Goal: Task Accomplishment & Management: Manage account settings

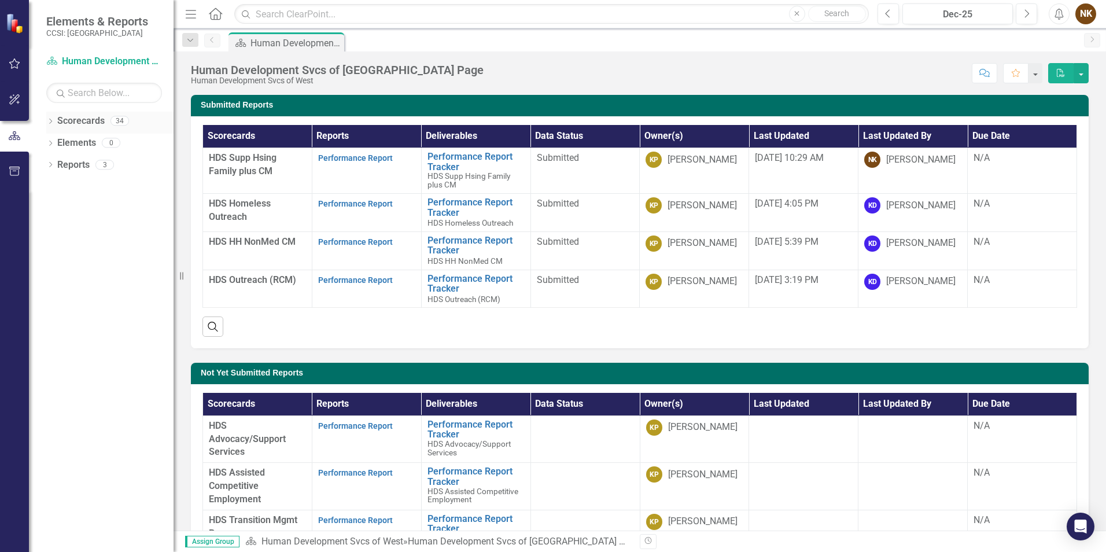
click at [47, 124] on icon "Dropdown" at bounding box center [50, 122] width 8 height 6
click at [54, 166] on icon "Dropdown" at bounding box center [56, 164] width 9 height 7
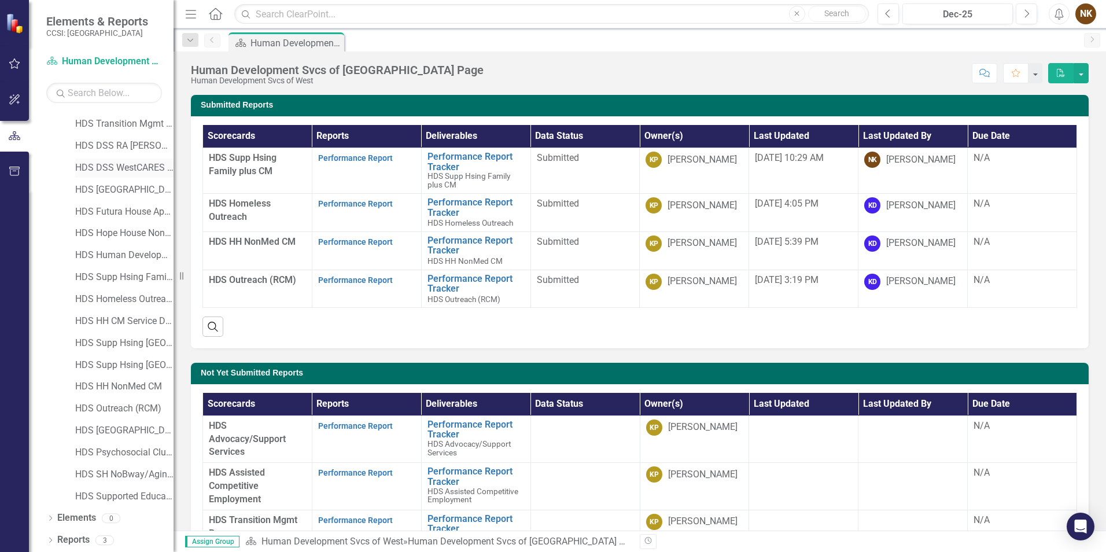
scroll to position [107, 0]
click at [136, 492] on link "HDS Supported Education - SOCIAL" at bounding box center [124, 496] width 98 height 13
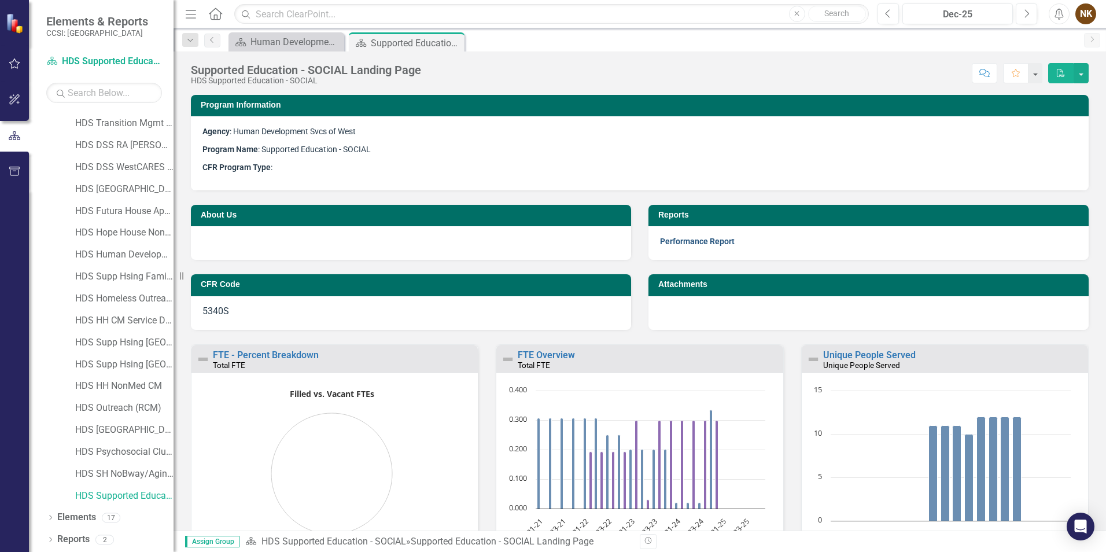
click at [685, 245] on link "Performance Report" at bounding box center [697, 241] width 75 height 9
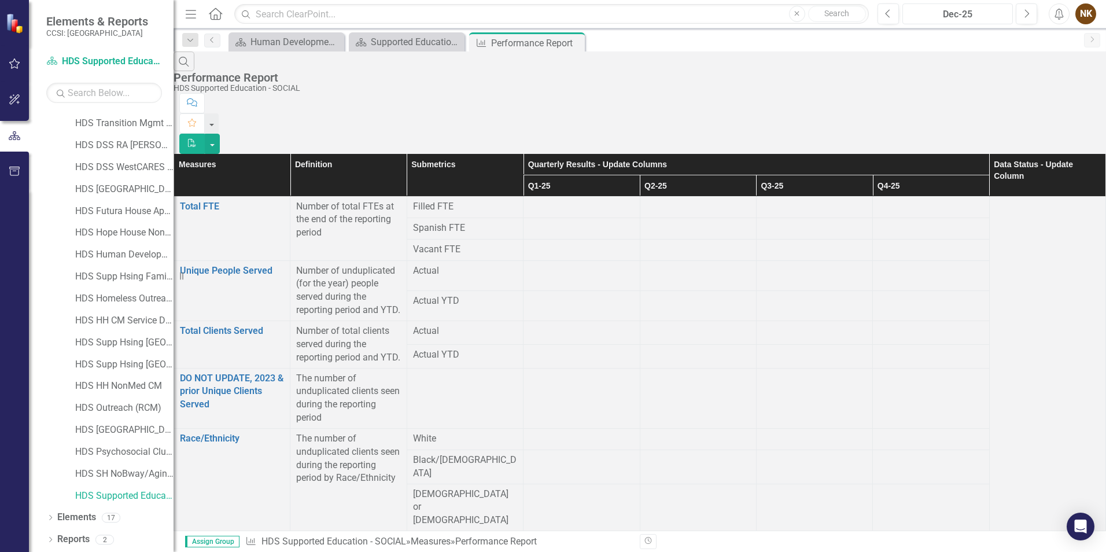
click at [965, 12] on div "Dec-25" at bounding box center [958, 15] width 102 height 14
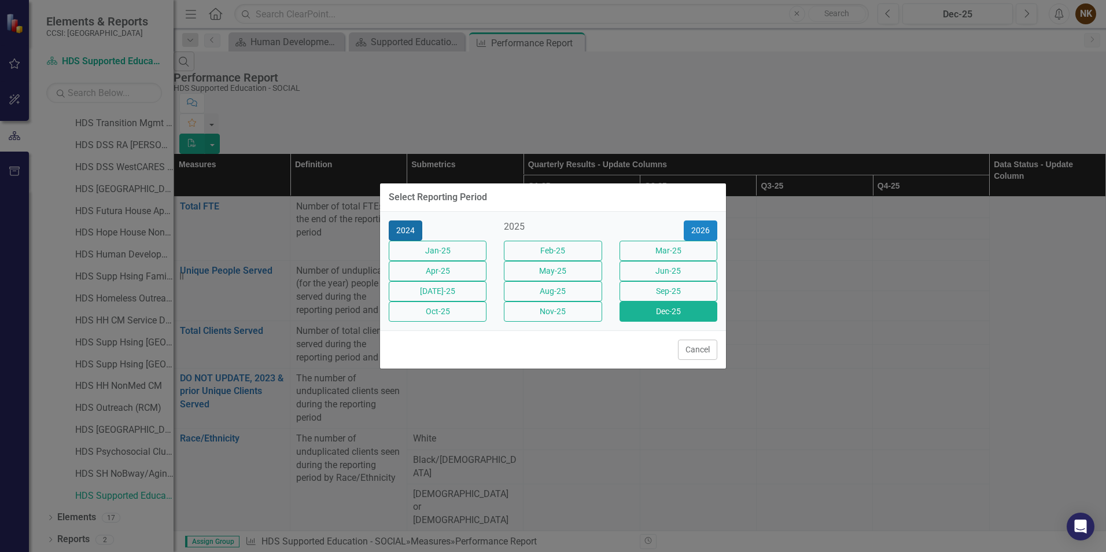
click at [399, 220] on button "2024" at bounding box center [406, 230] width 34 height 20
click at [631, 320] on button "Dec-24" at bounding box center [669, 311] width 98 height 20
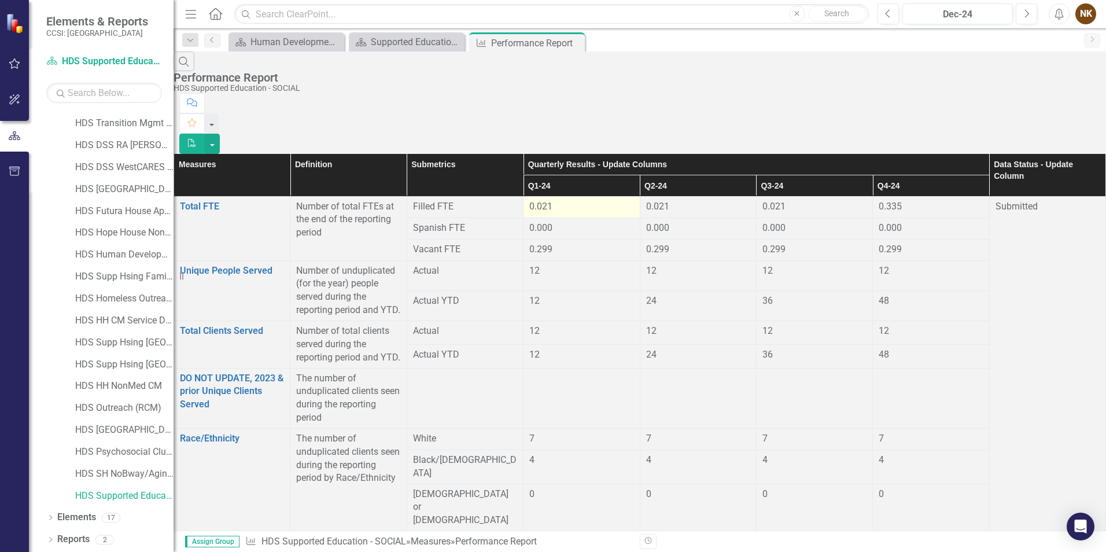
click at [553, 201] on span "0.021" at bounding box center [540, 206] width 23 height 11
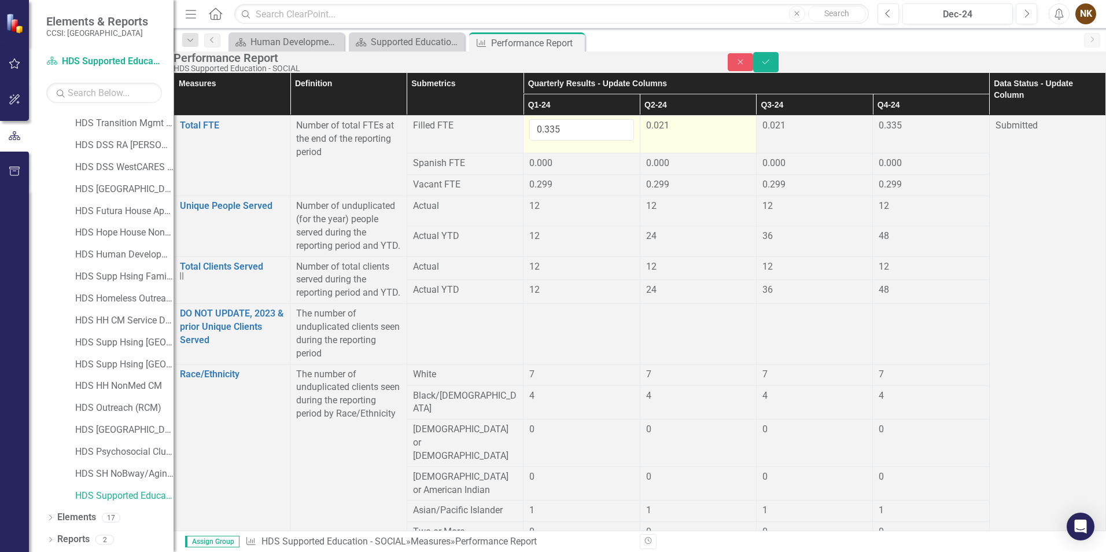
type input "0.335"
click at [690, 133] on div "0.021" at bounding box center [698, 125] width 104 height 13
drag, startPoint x: 620, startPoint y: 155, endPoint x: 568, endPoint y: 149, distance: 51.8
click at [568, 141] on input "0.335" at bounding box center [581, 129] width 104 height 21
click at [722, 133] on div "0.021" at bounding box center [698, 125] width 104 height 13
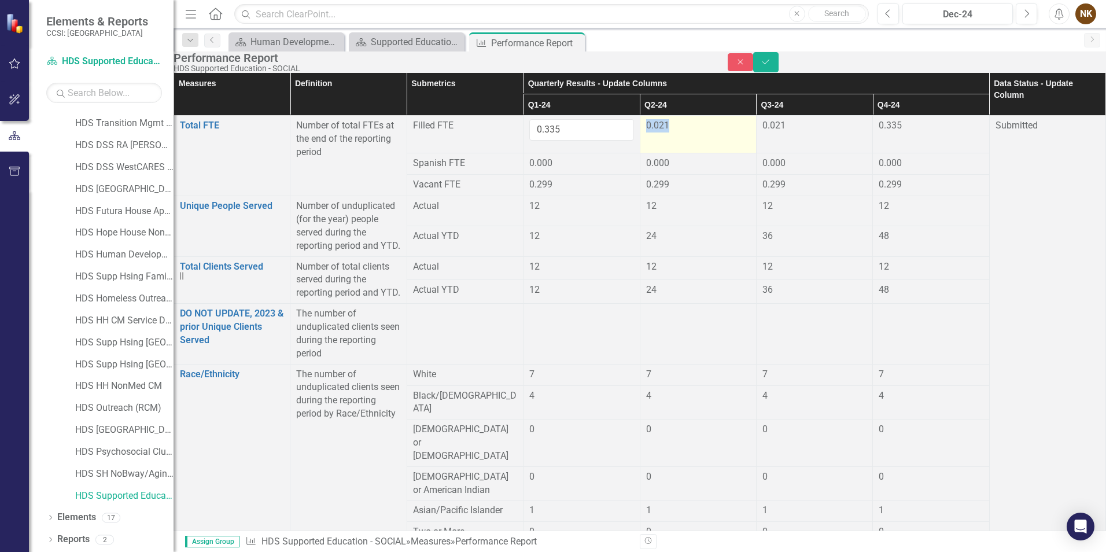
click at [722, 133] on div "0.021" at bounding box center [698, 125] width 104 height 13
type input "0.335"
click at [786, 131] on span "0.021" at bounding box center [774, 125] width 23 height 11
click at [833, 141] on input "0.021" at bounding box center [815, 129] width 104 height 21
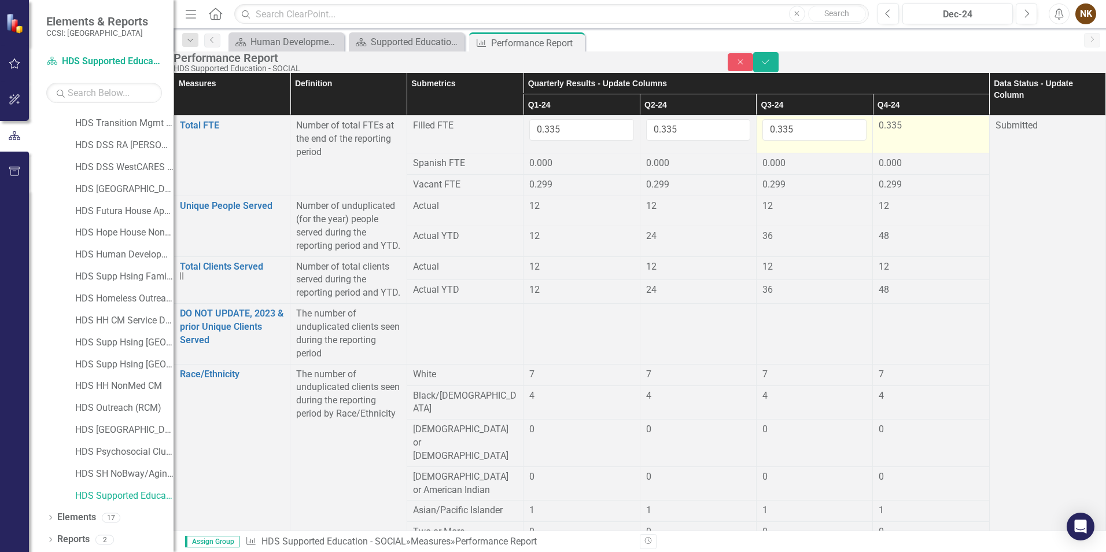
type input "0.335"
click at [898, 153] on td "0.335" at bounding box center [931, 135] width 116 height 38
click at [903, 213] on div "12" at bounding box center [931, 206] width 104 height 13
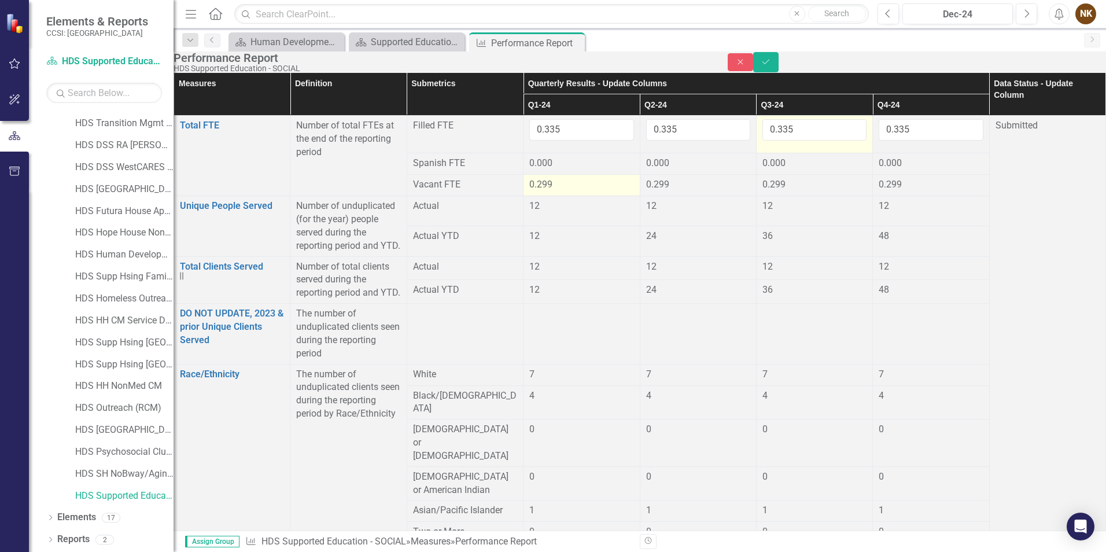
click at [601, 192] on div "0.299" at bounding box center [581, 184] width 104 height 13
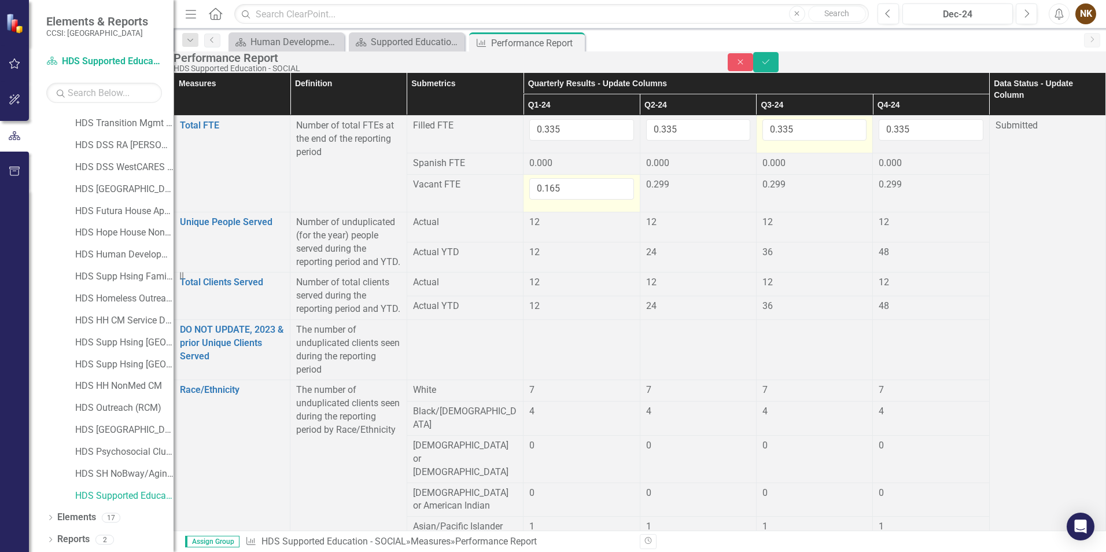
drag, startPoint x: 601, startPoint y: 206, endPoint x: 569, endPoint y: 207, distance: 32.4
click at [569, 200] on input "0.165" at bounding box center [581, 188] width 104 height 21
type input "0.165"
click at [679, 192] on div "0.299" at bounding box center [698, 184] width 104 height 13
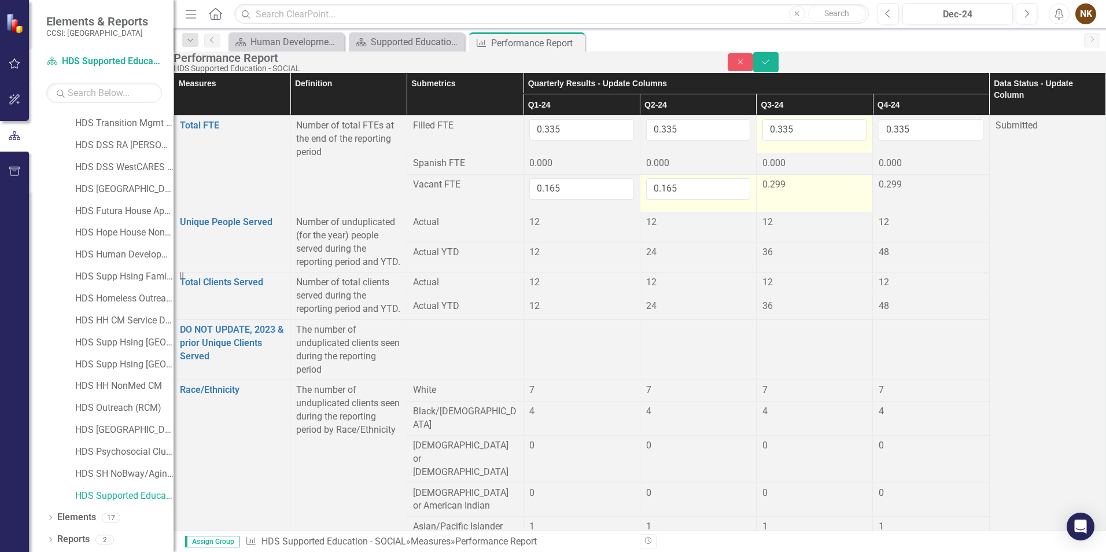
type input "0.165"
click at [812, 192] on div "0.299" at bounding box center [815, 184] width 104 height 13
type input "0.165"
click at [885, 192] on div "0.299" at bounding box center [931, 184] width 104 height 13
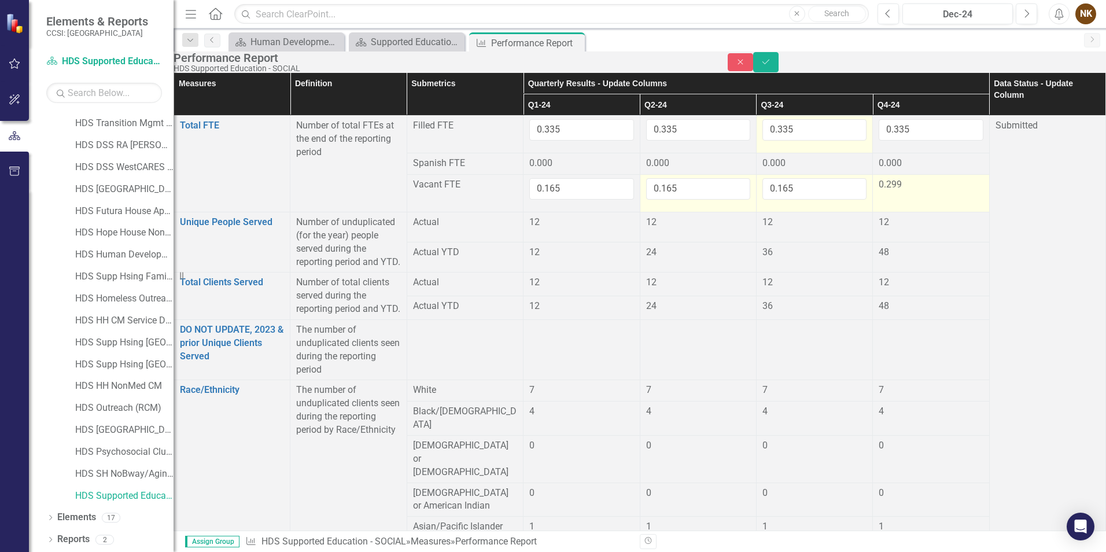
click at [901, 192] on div "0.299" at bounding box center [931, 184] width 104 height 13
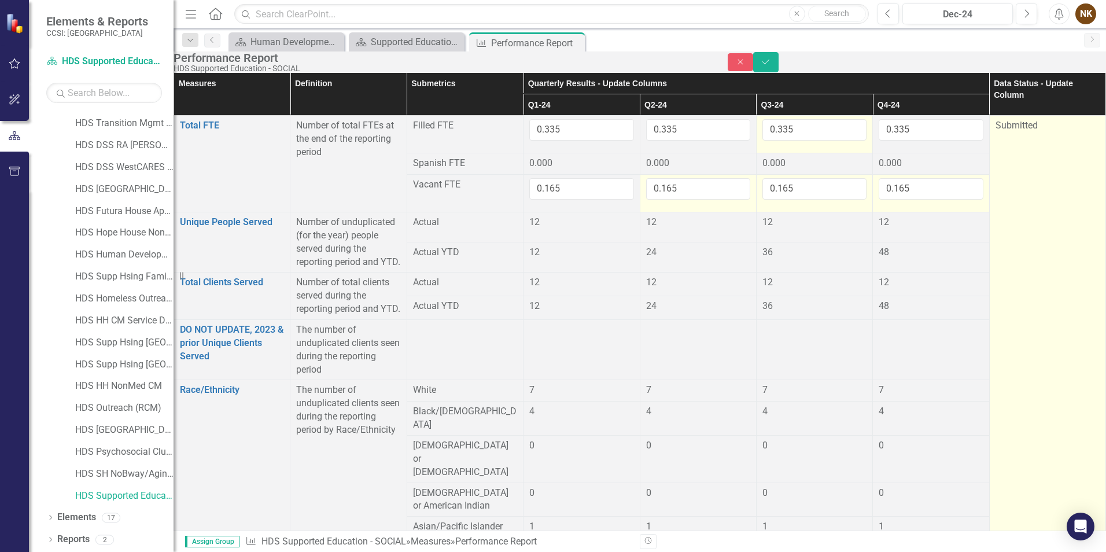
type input "0.165"
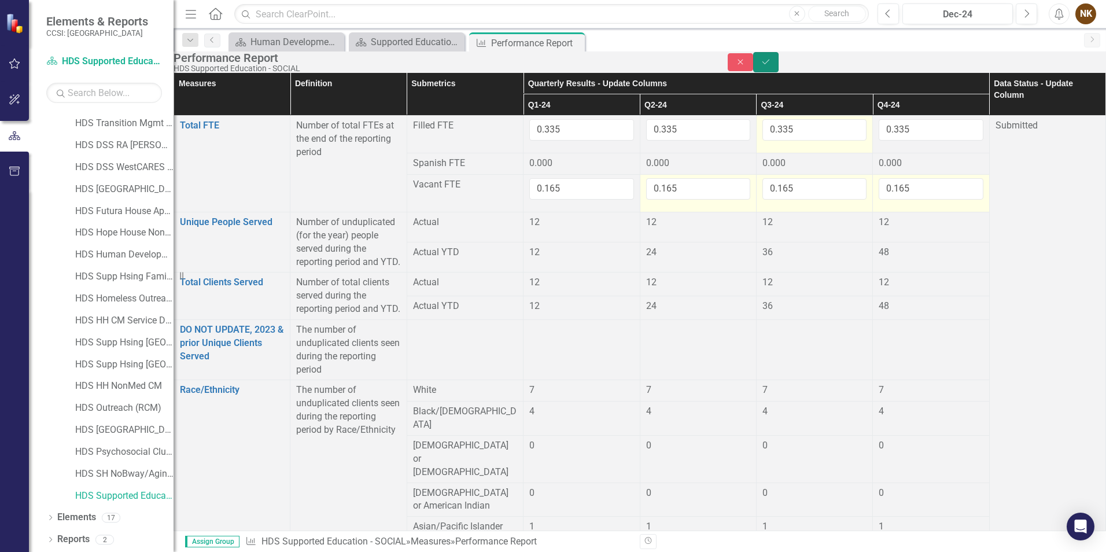
click at [779, 61] on button "Save" at bounding box center [765, 62] width 25 height 20
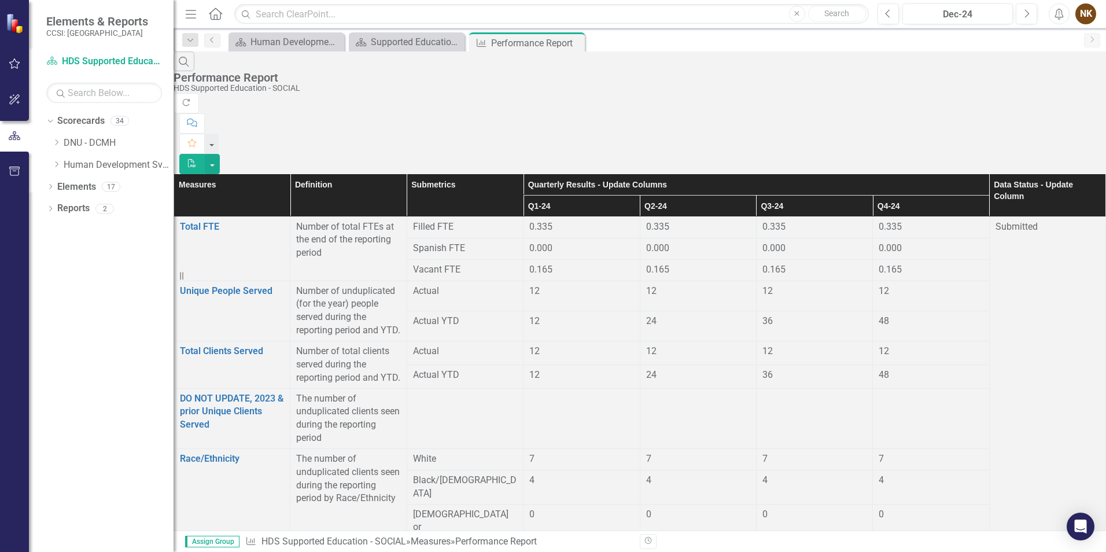
scroll to position [954, 0]
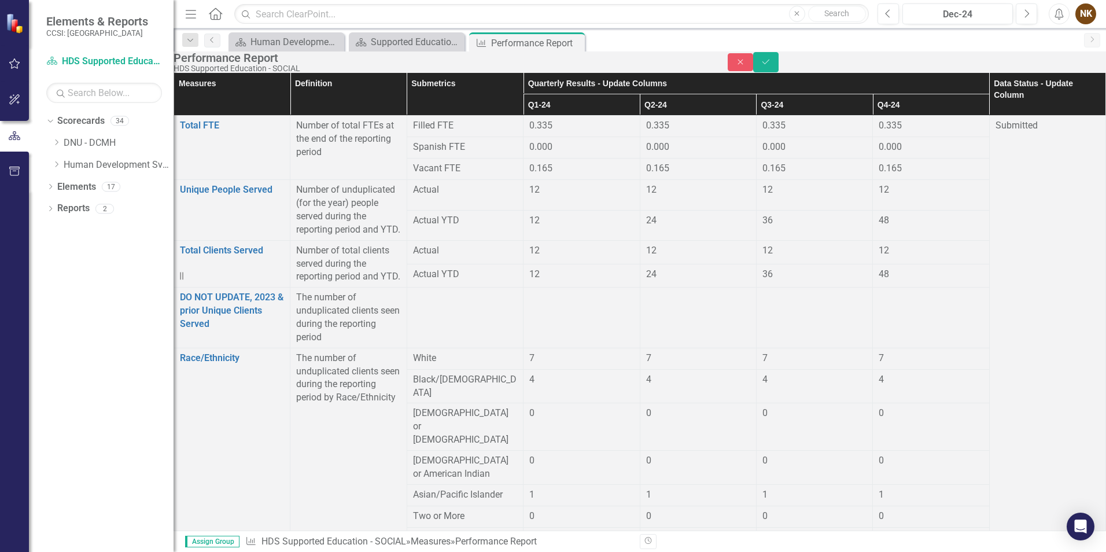
type input "80.98"
drag, startPoint x: 737, startPoint y: 466, endPoint x: 700, endPoint y: 466, distance: 37.0
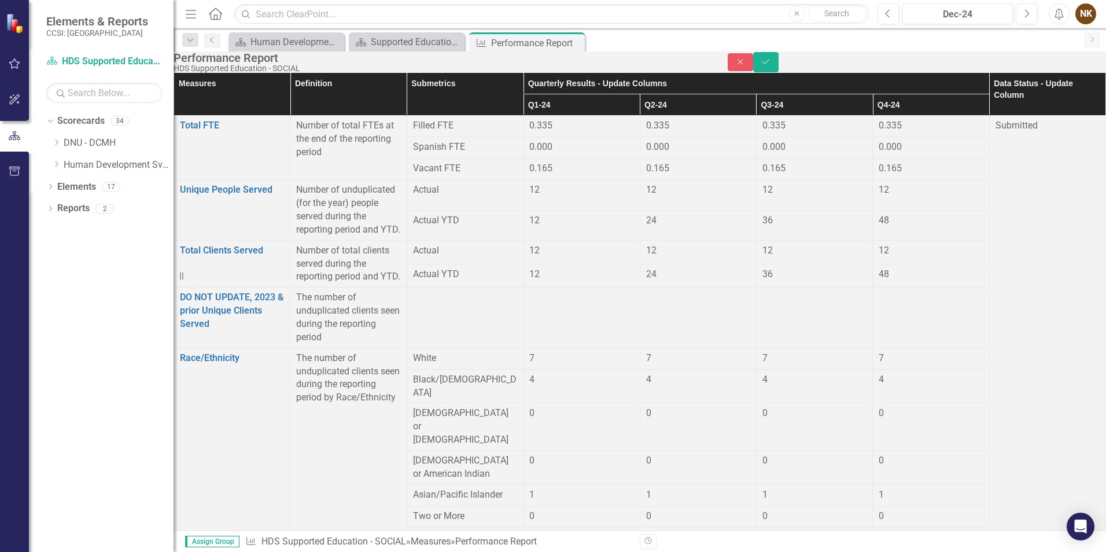
type input "83.94"
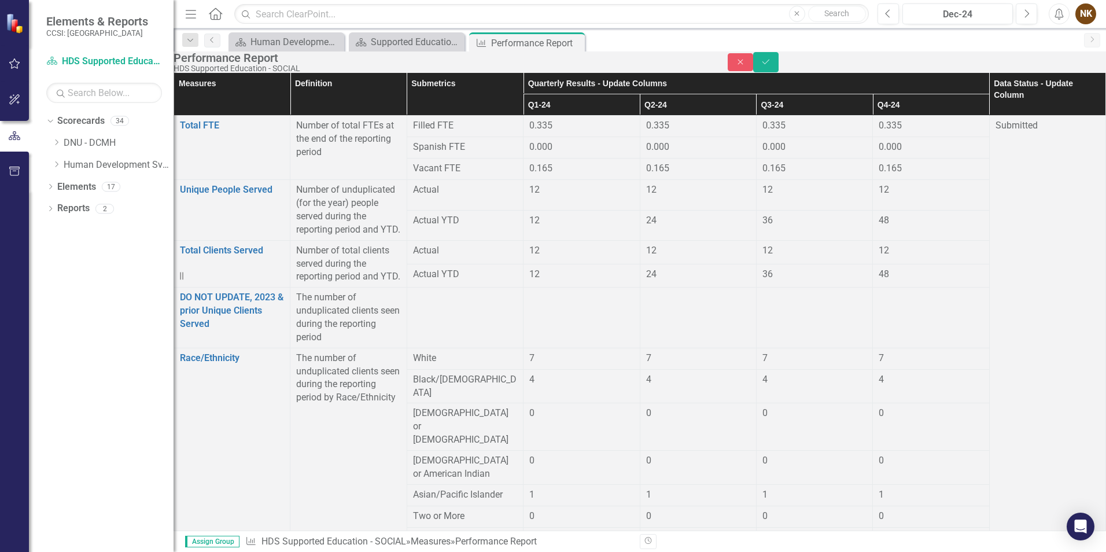
type input "83.97"
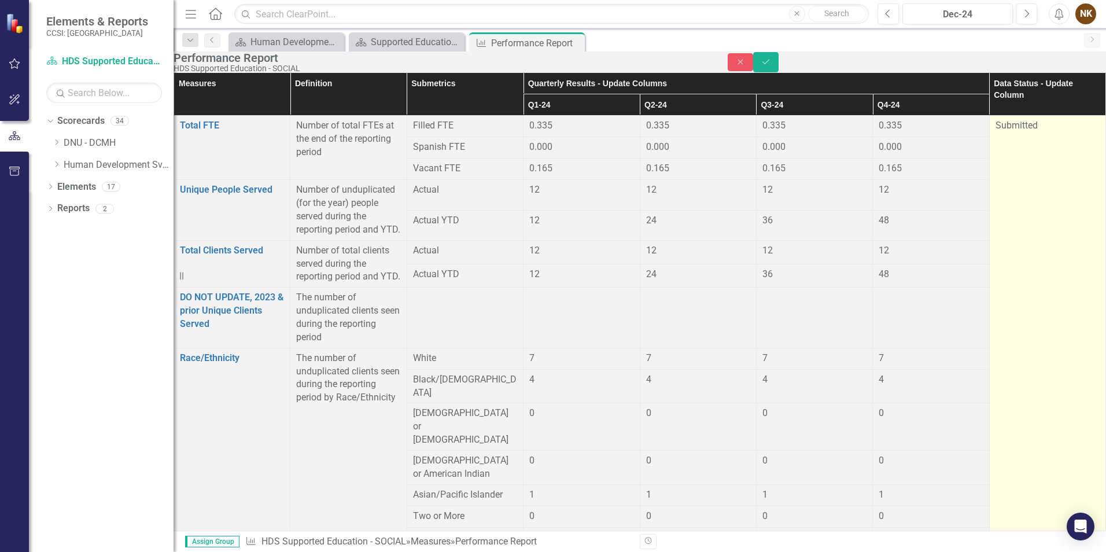
type input "83.96"
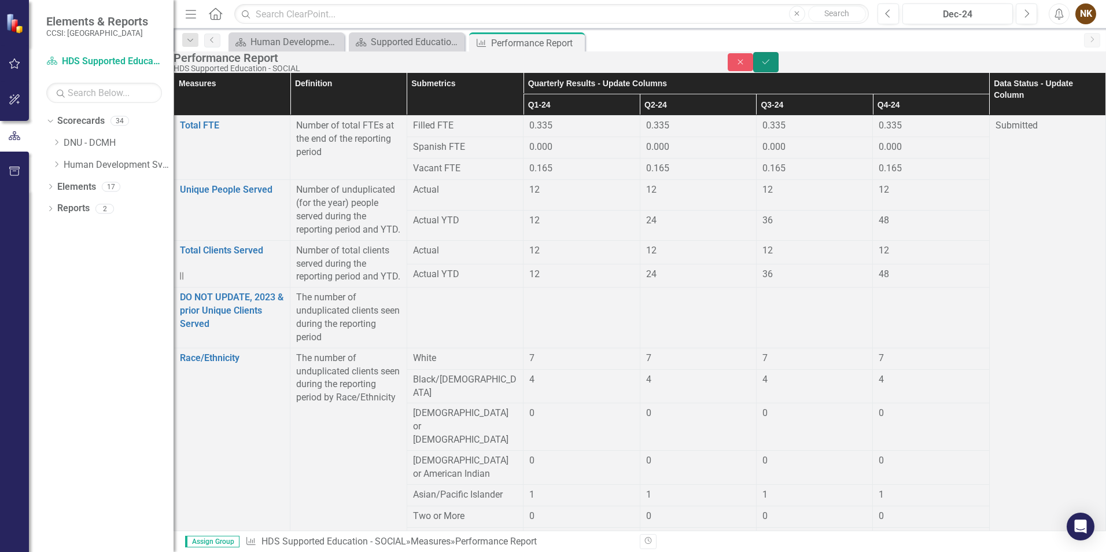
click at [770, 64] on icon "submit" at bounding box center [766, 62] width 7 height 5
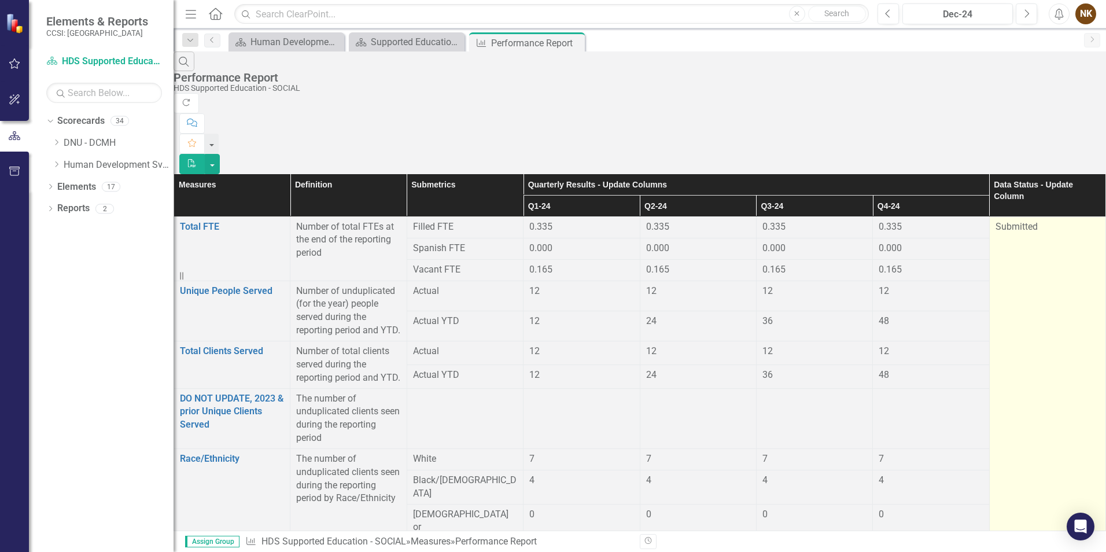
scroll to position [0, 0]
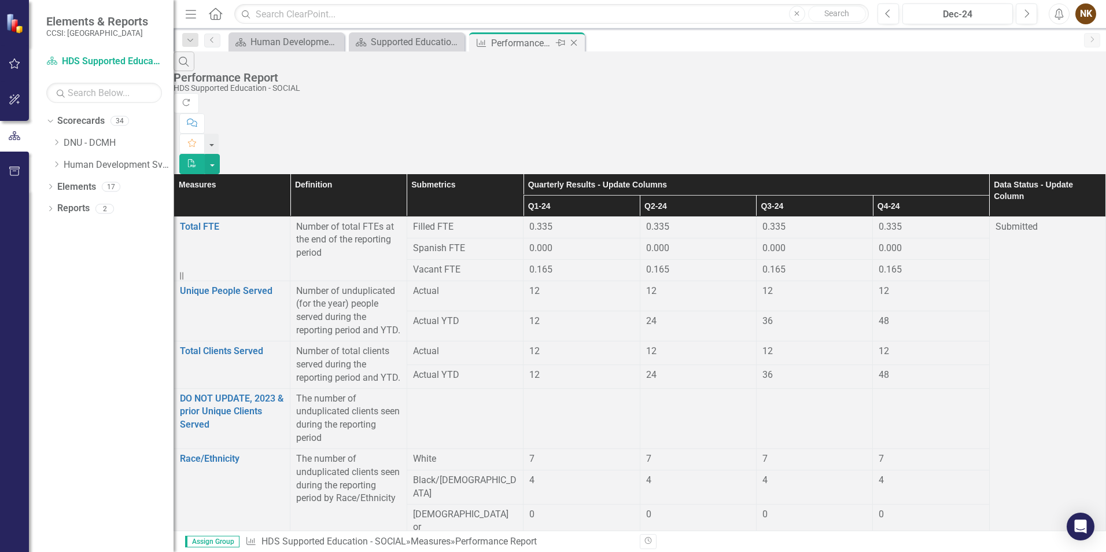
click at [575, 44] on icon "Close" at bounding box center [574, 42] width 12 height 9
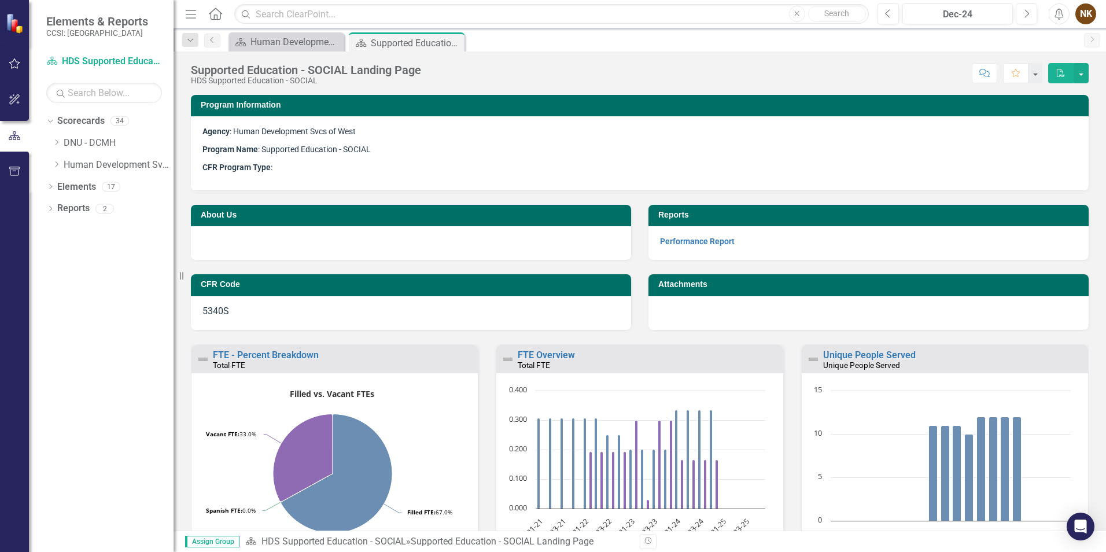
click at [0, 0] on icon "Close" at bounding box center [0, 0] width 0 height 0
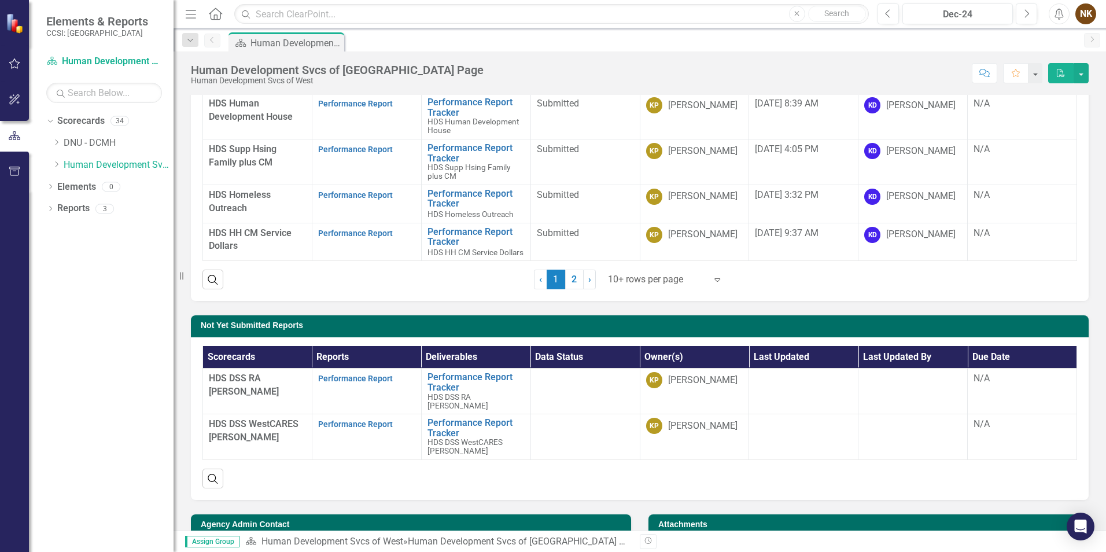
scroll to position [289, 0]
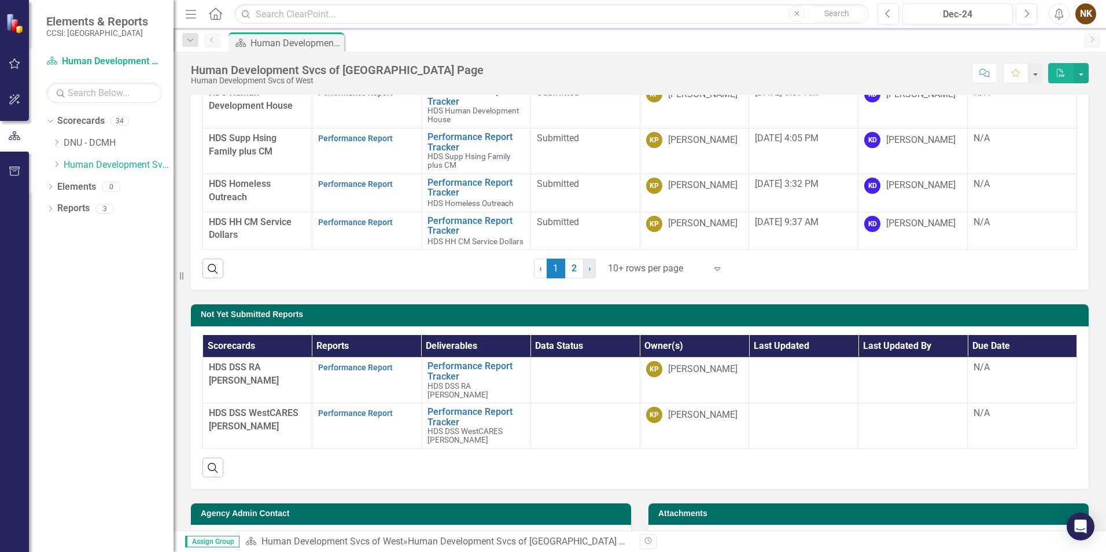
click at [588, 268] on span "›" at bounding box center [589, 268] width 3 height 11
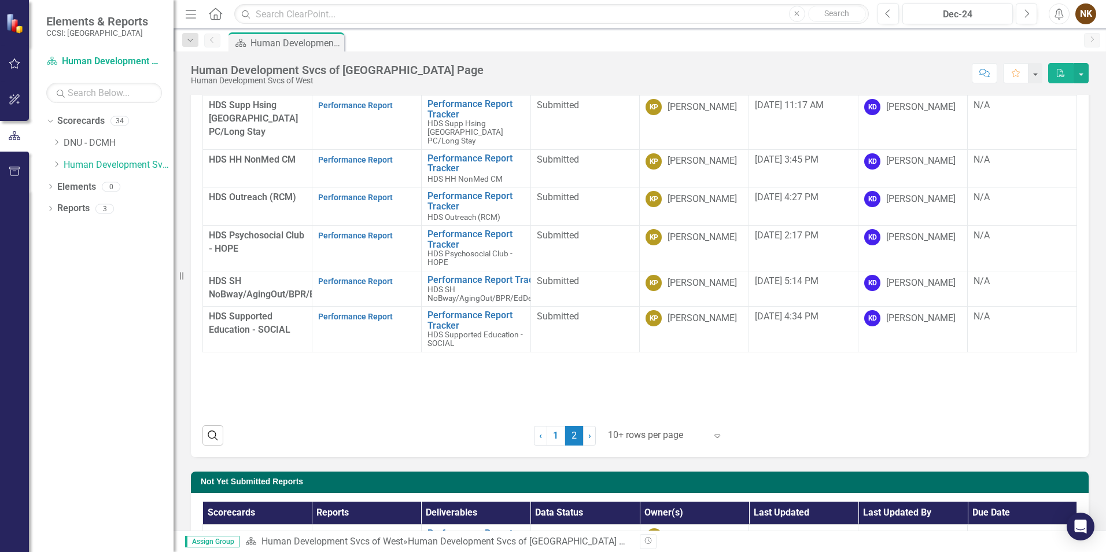
scroll to position [58, 0]
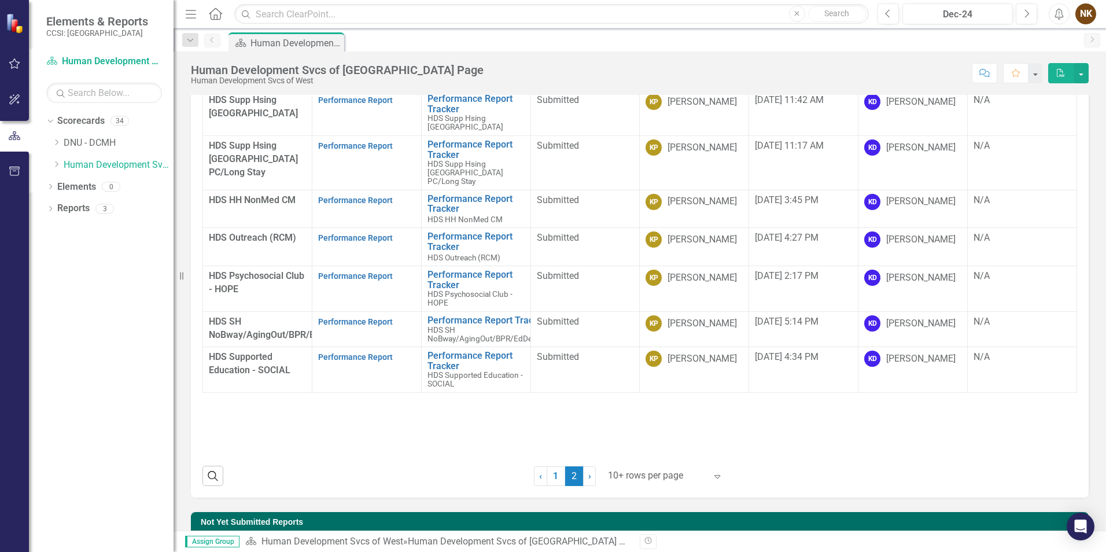
click at [258, 365] on div "HDS Supported Education - SOCIAL" at bounding box center [257, 364] width 97 height 27
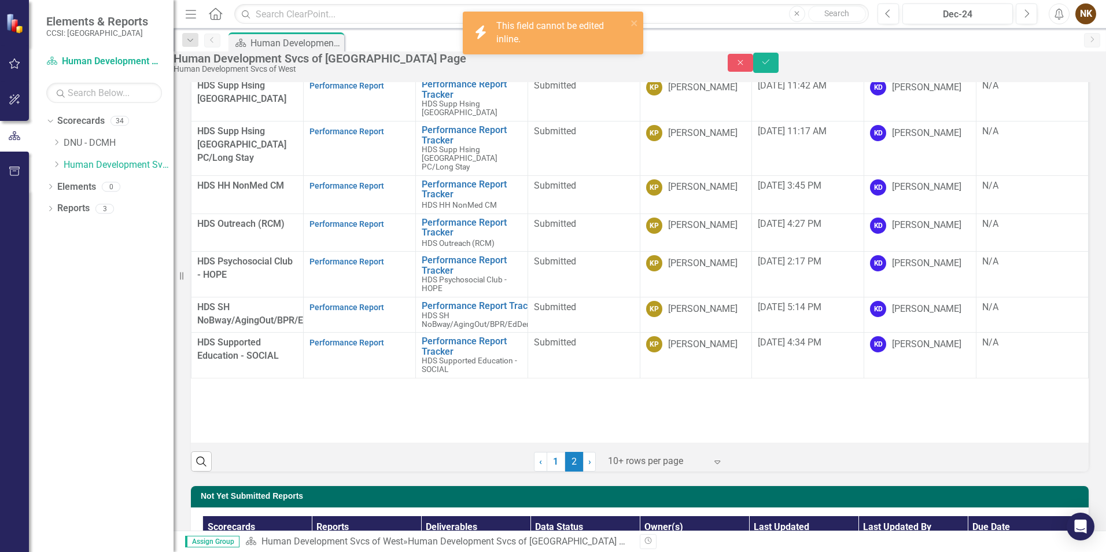
scroll to position [65, 0]
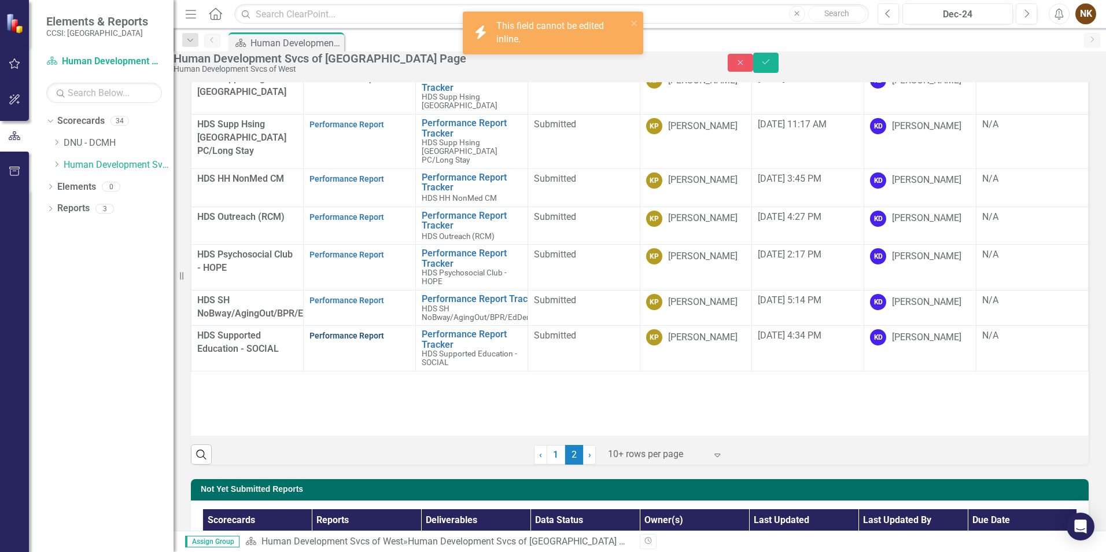
click at [354, 340] on link "Performance Report" at bounding box center [347, 335] width 75 height 9
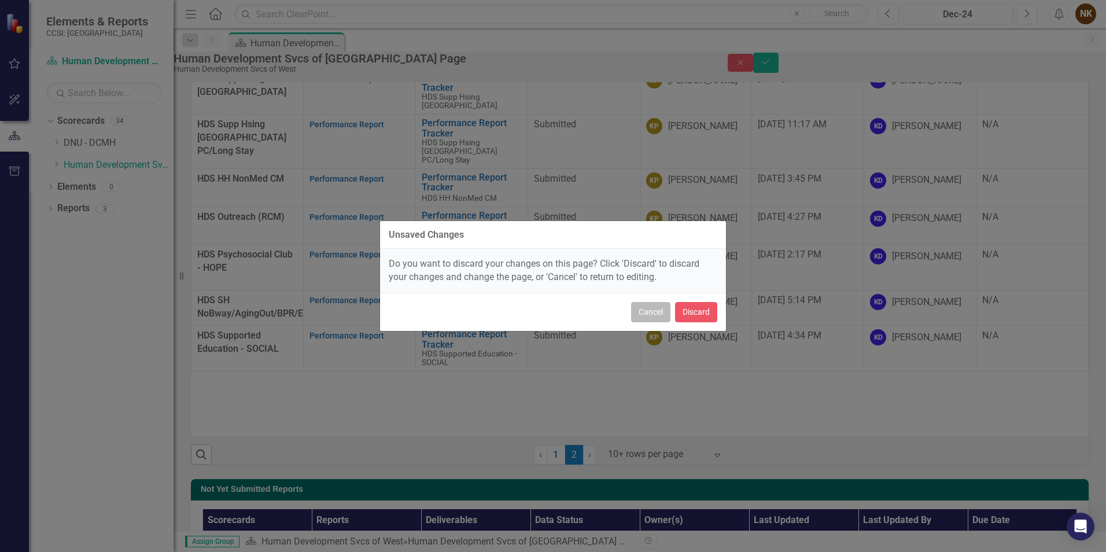
click at [644, 312] on button "Cancel" at bounding box center [650, 312] width 39 height 20
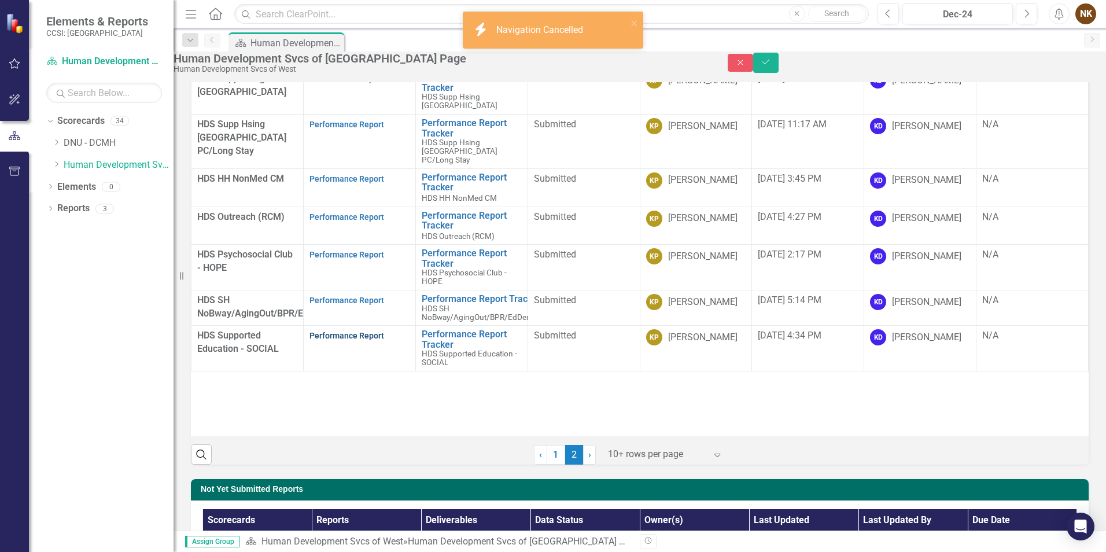
click at [376, 340] on link "Performance Report" at bounding box center [347, 335] width 75 height 9
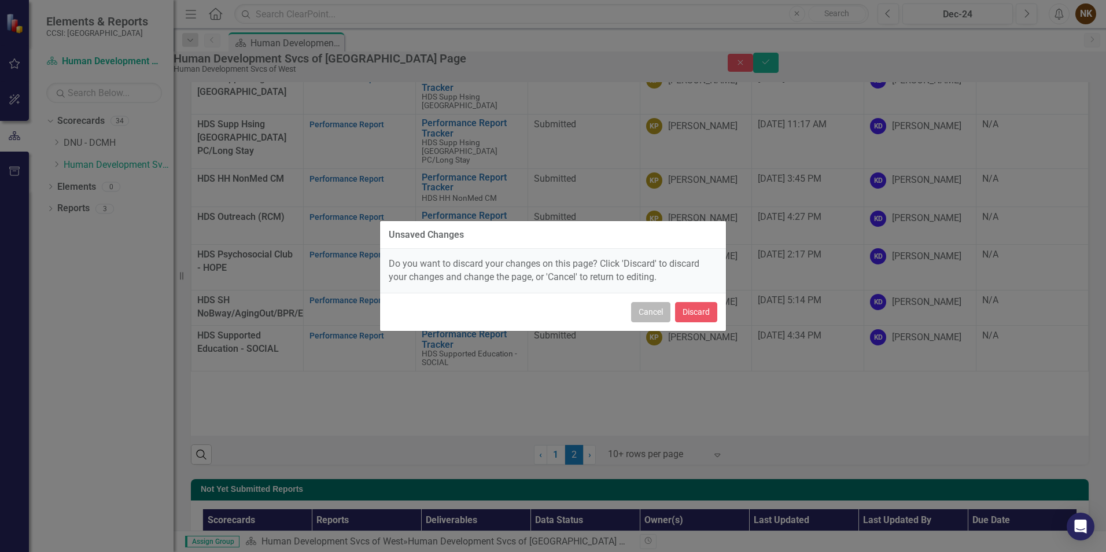
click at [645, 313] on button "Cancel" at bounding box center [650, 312] width 39 height 20
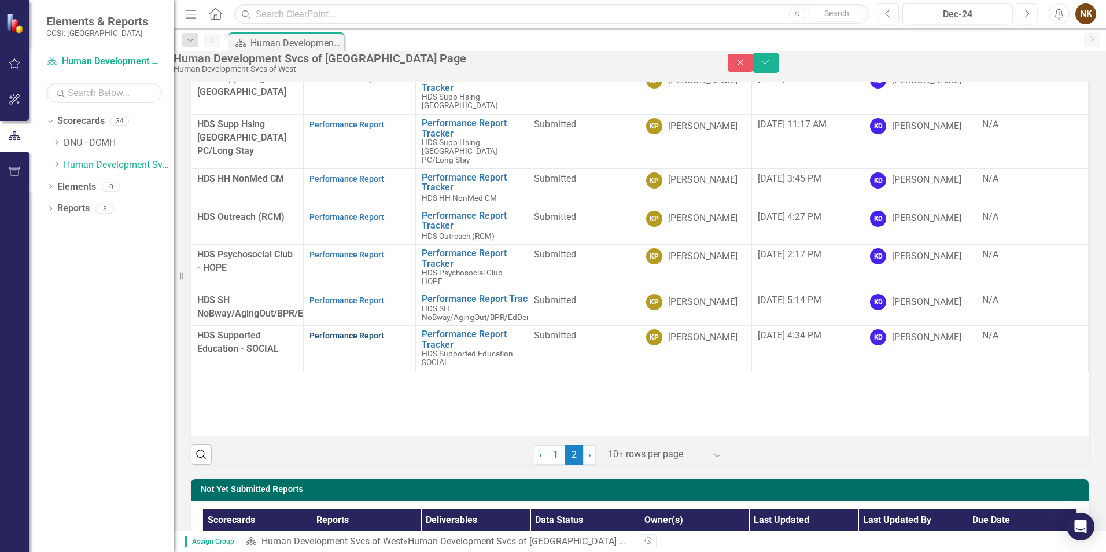
click at [338, 340] on link "Performance Report" at bounding box center [347, 335] width 75 height 9
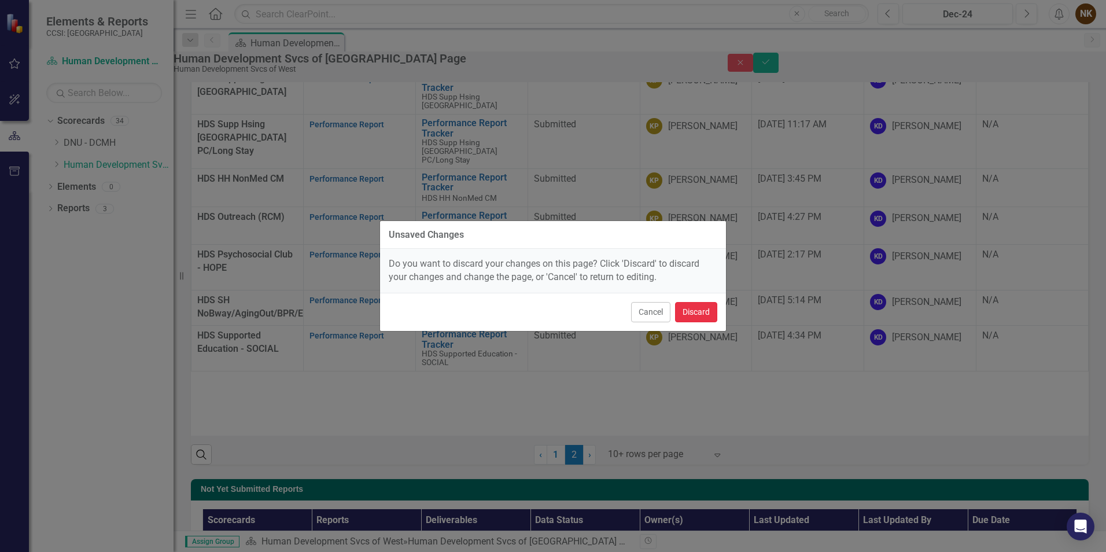
click at [694, 310] on button "Discard" at bounding box center [696, 312] width 42 height 20
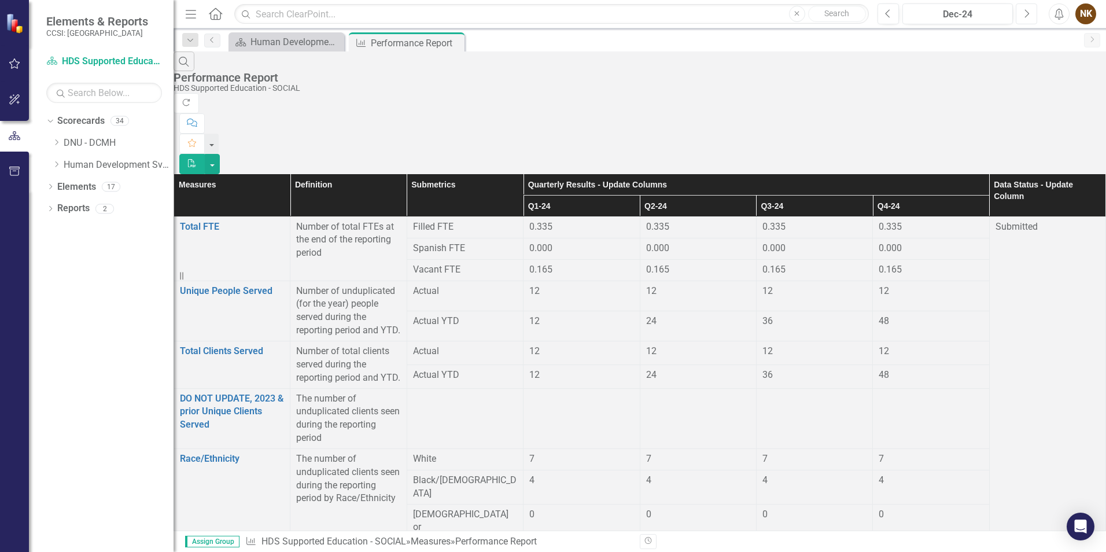
click at [1027, 12] on icon "Next" at bounding box center [1027, 14] width 6 height 10
click at [1026, 17] on icon "button" at bounding box center [1027, 13] width 5 height 8
click at [455, 46] on icon "Close" at bounding box center [454, 42] width 12 height 9
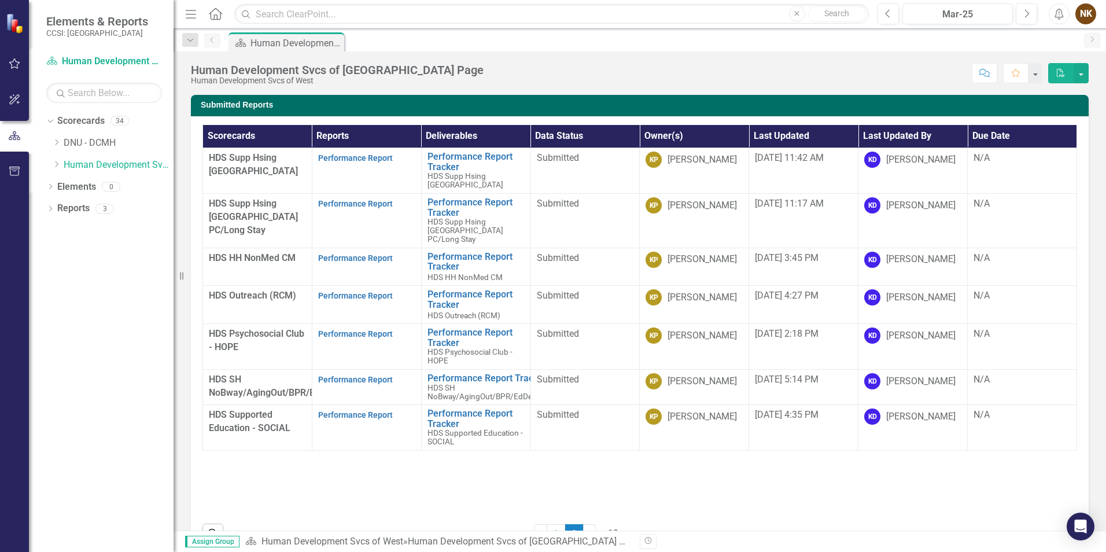
scroll to position [174, 0]
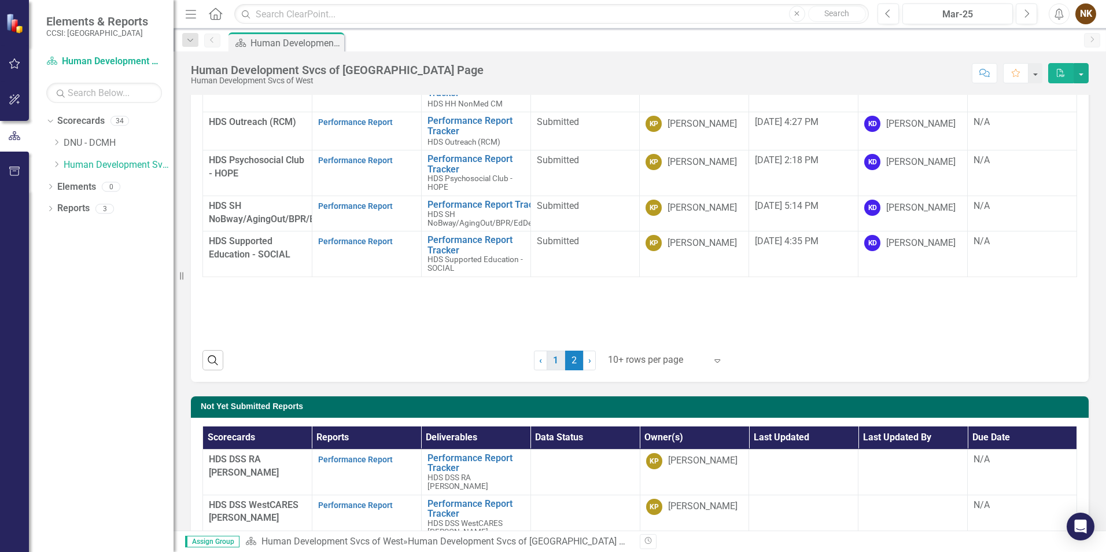
click at [547, 359] on link "1" at bounding box center [556, 361] width 19 height 20
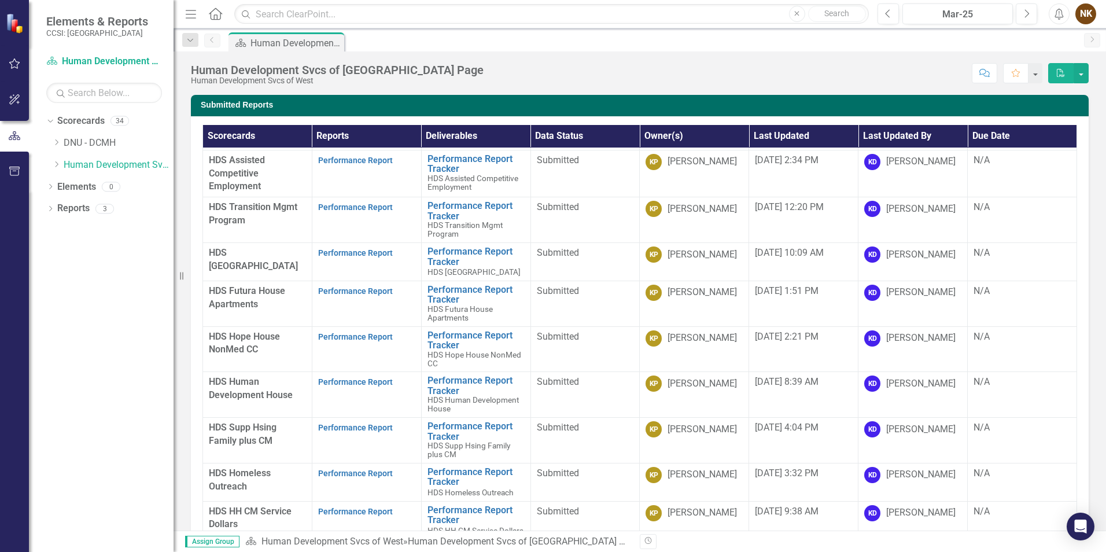
scroll to position [61, 0]
click at [792, 135] on th "Last Updated" at bounding box center [803, 136] width 109 height 23
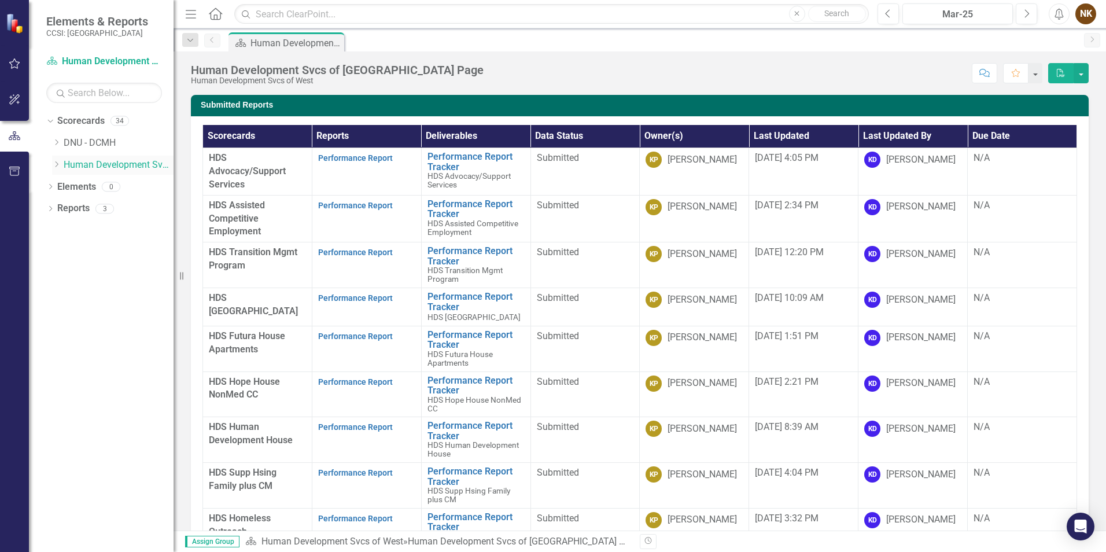
click at [56, 167] on icon "Dropdown" at bounding box center [56, 164] width 9 height 7
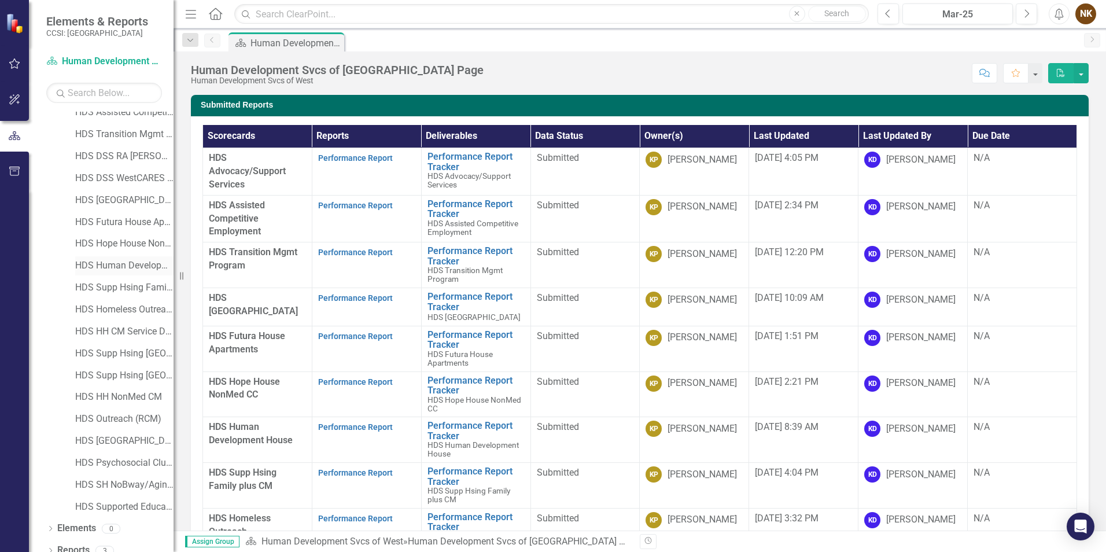
scroll to position [107, 0]
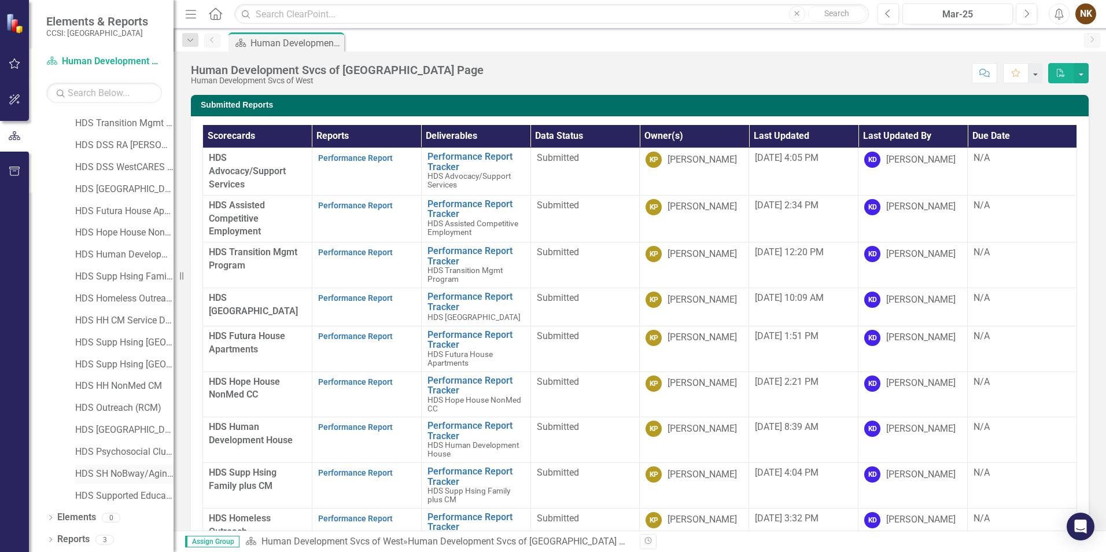
click at [138, 470] on link "HDS SH NoBway/AgingOut/BPR/EdDemo/MICAHomeless" at bounding box center [124, 474] width 98 height 13
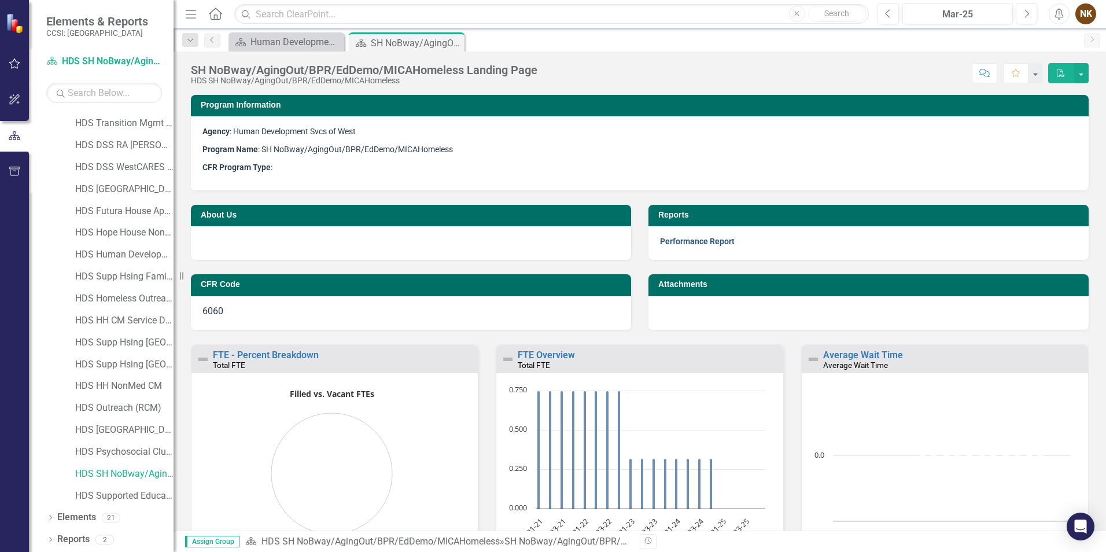
click at [685, 244] on link "Performance Report" at bounding box center [697, 241] width 75 height 9
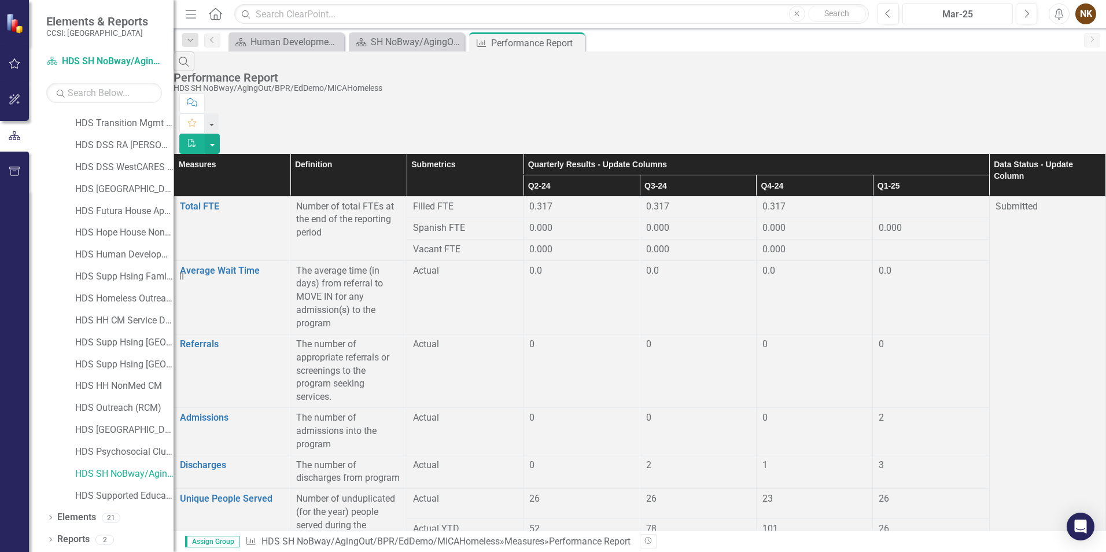
click at [944, 5] on button "Mar-25" at bounding box center [958, 13] width 111 height 21
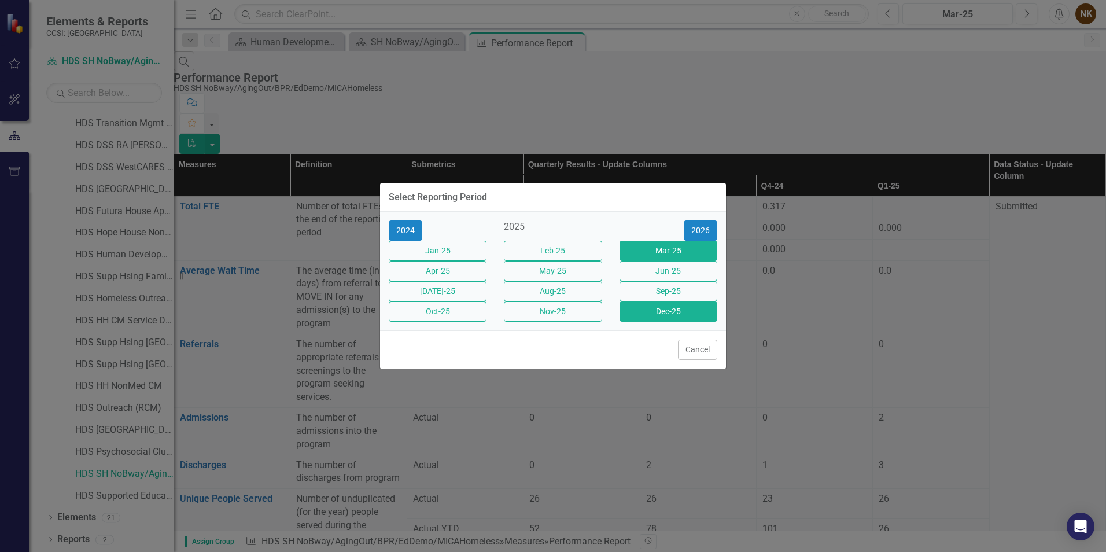
click at [658, 322] on button "Dec-25" at bounding box center [669, 311] width 98 height 20
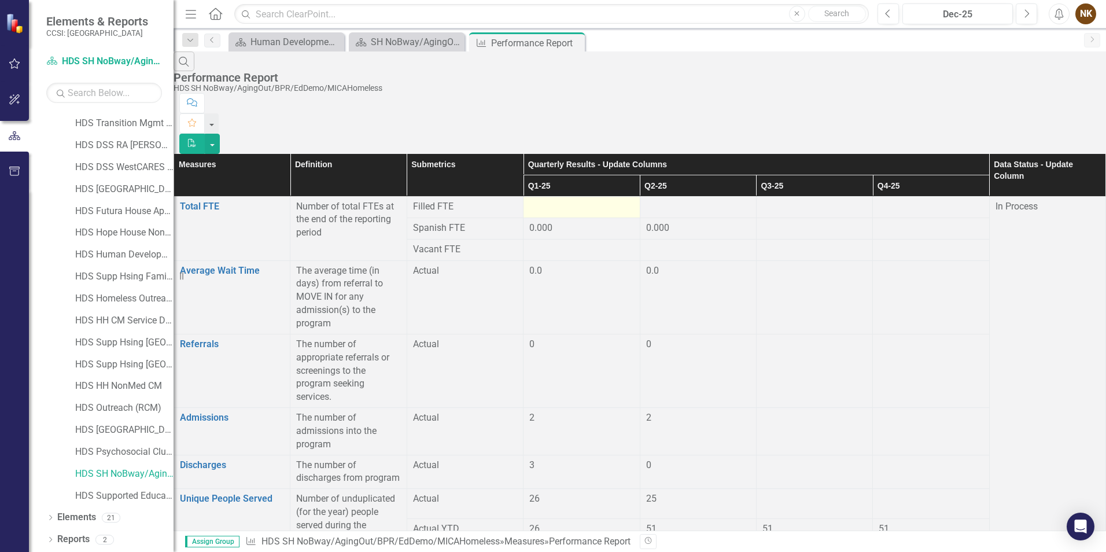
click at [614, 200] on div at bounding box center [581, 207] width 104 height 14
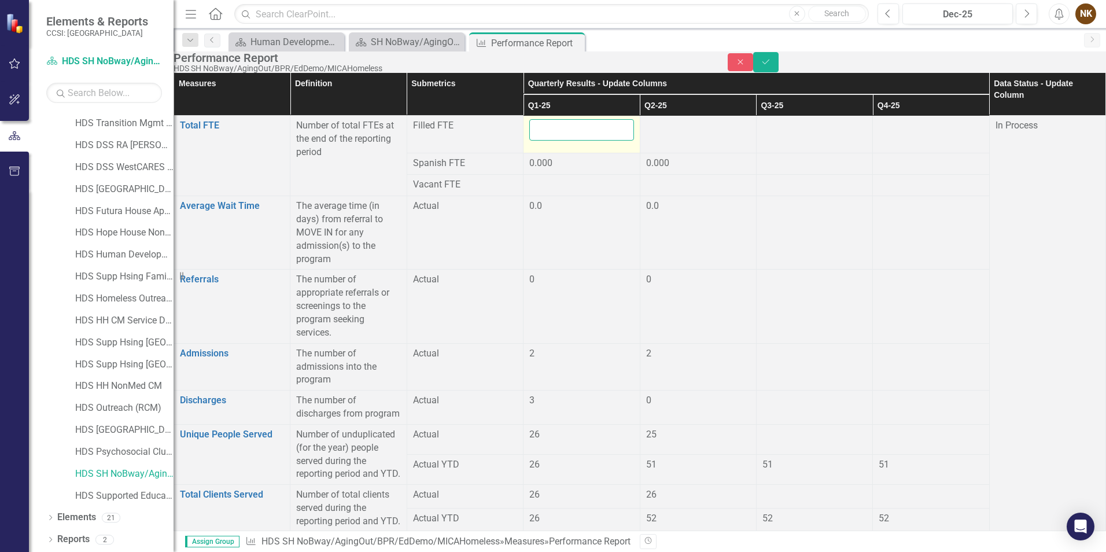
click at [614, 141] on input "number" at bounding box center [581, 129] width 104 height 21
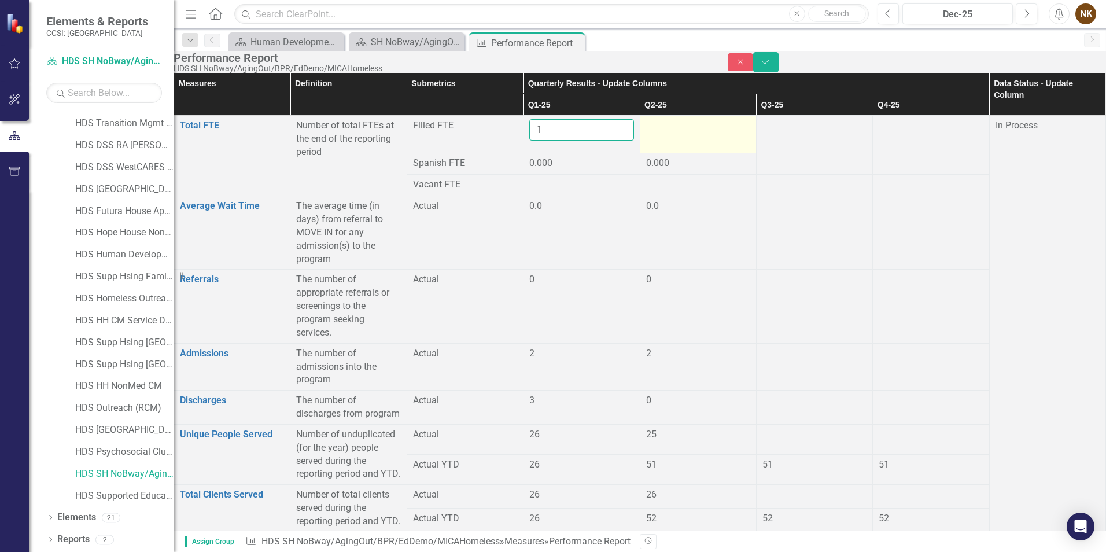
type input "1"
click at [682, 133] on div at bounding box center [698, 126] width 104 height 14
type input "1"
click at [629, 192] on div at bounding box center [581, 185] width 104 height 14
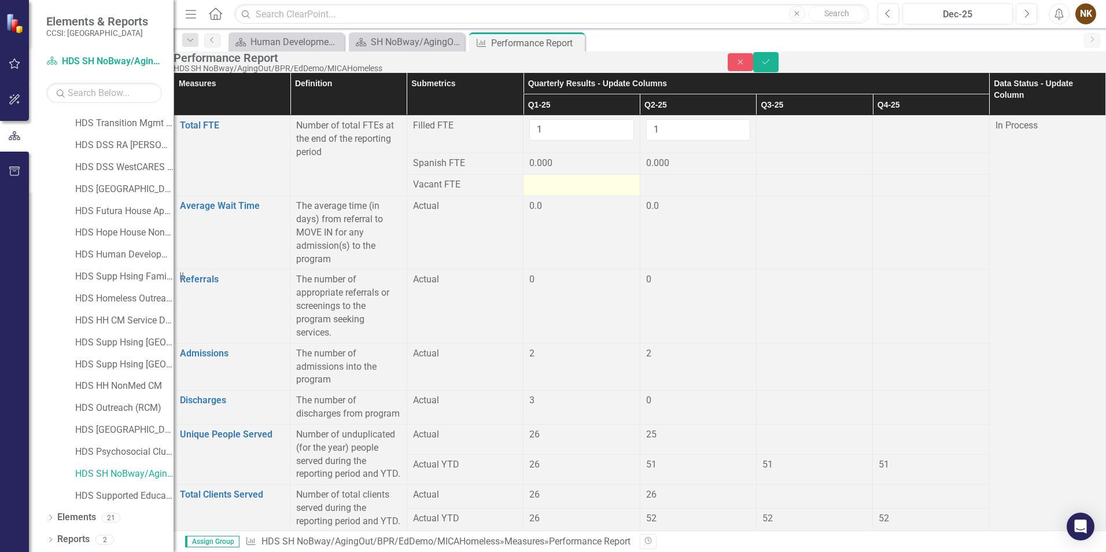
click at [629, 192] on div at bounding box center [581, 185] width 104 height 14
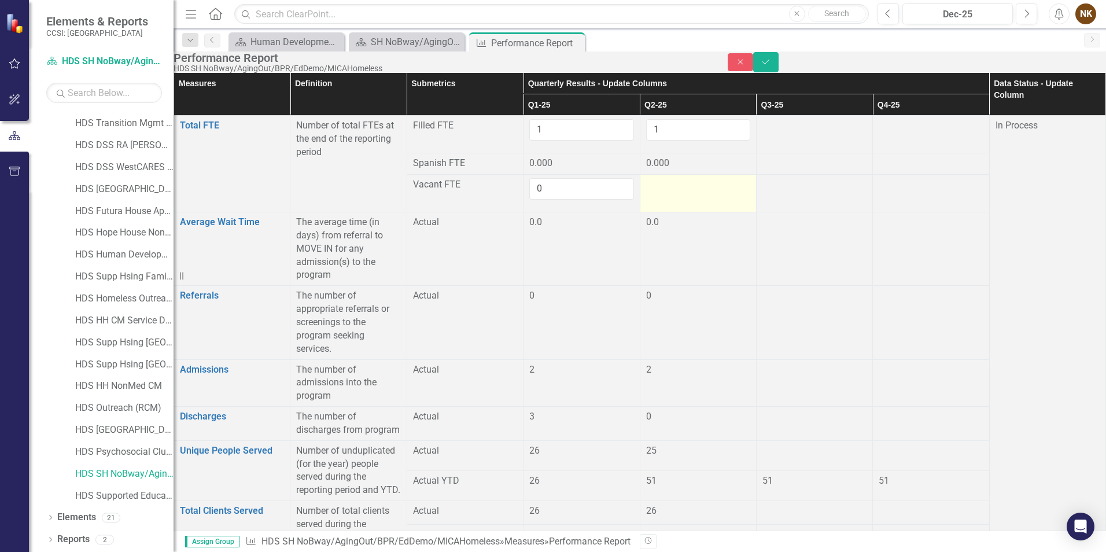
type input "0"
click at [696, 210] on td at bounding box center [698, 194] width 116 height 38
click at [696, 200] on input "number" at bounding box center [698, 188] width 104 height 21
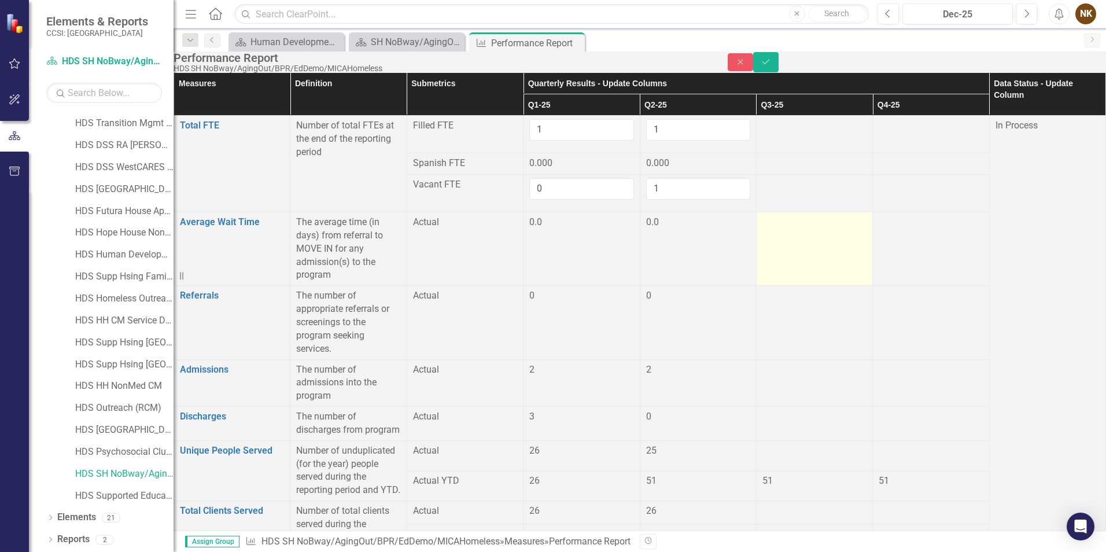
type input "1"
click at [843, 230] on div at bounding box center [815, 223] width 104 height 14
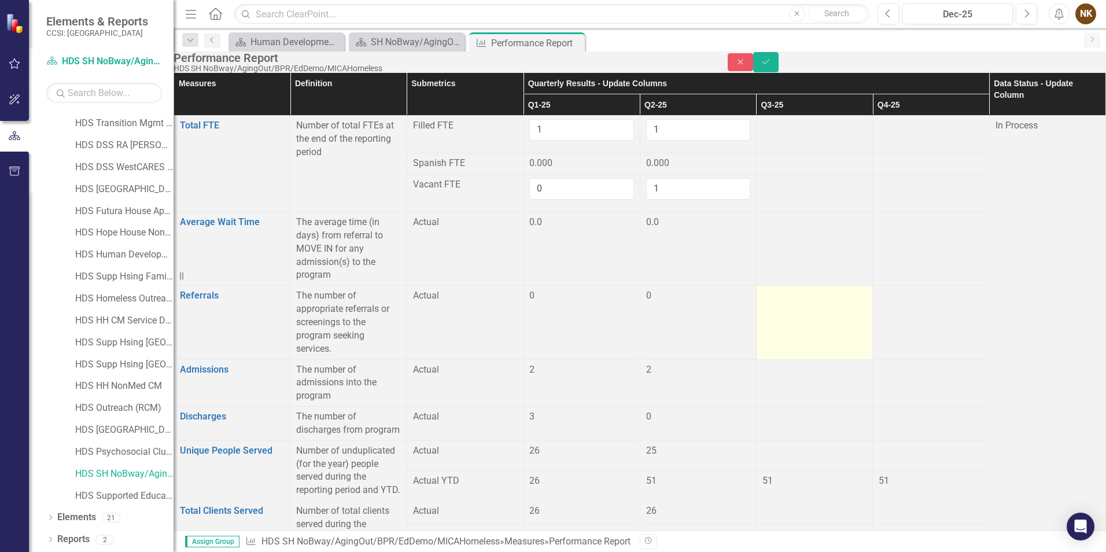
scroll to position [1110, 0]
type input "2190"
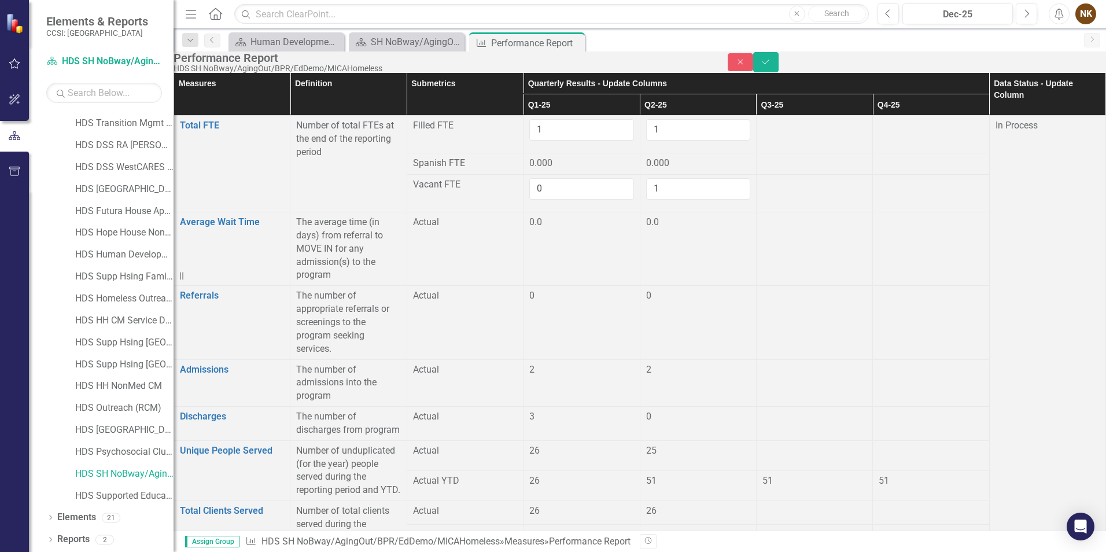
type input "2230"
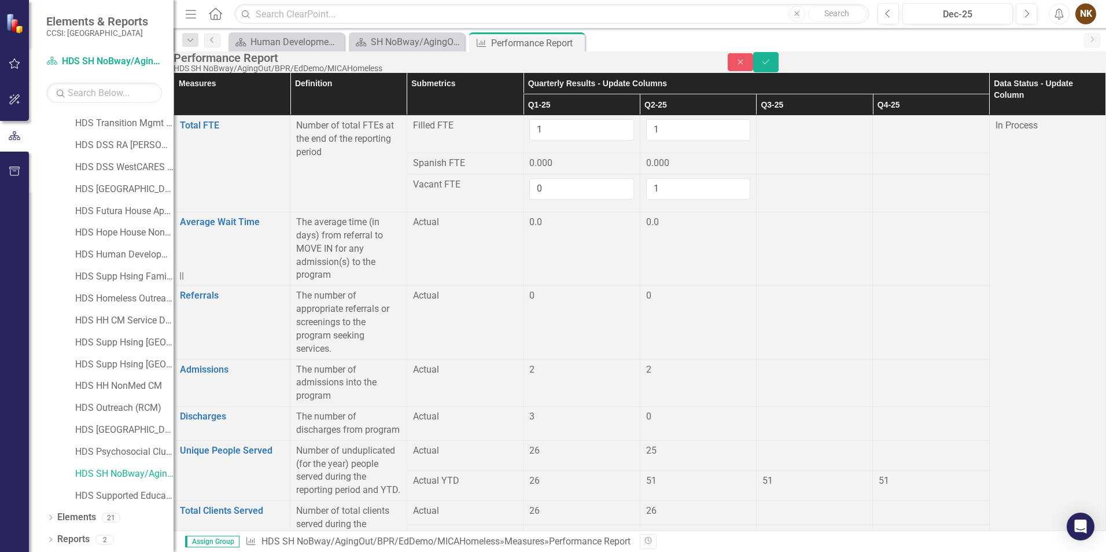
type input "78.48"
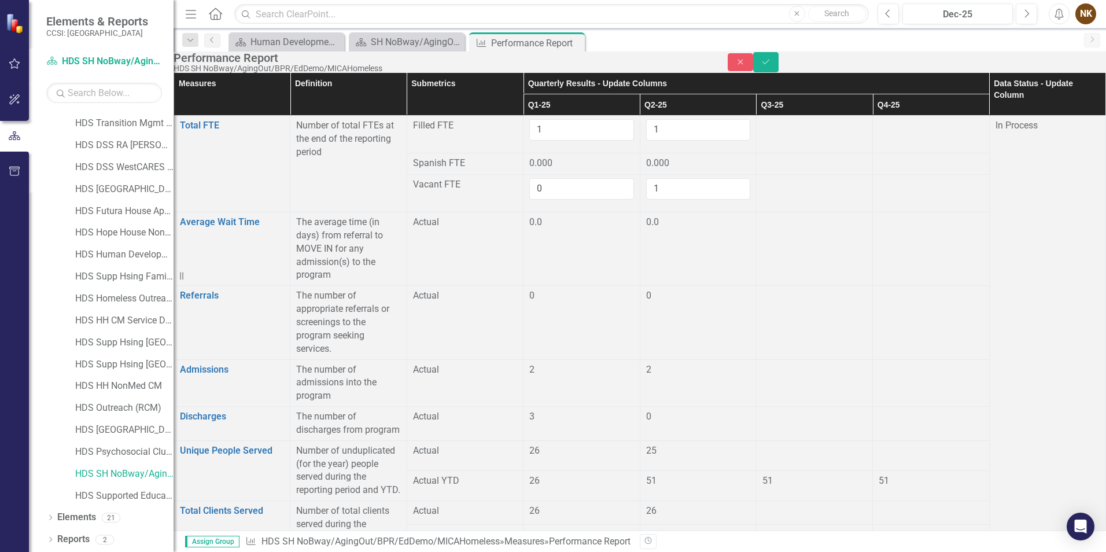
type input "77.07"
click at [771, 66] on icon "Save" at bounding box center [766, 62] width 10 height 8
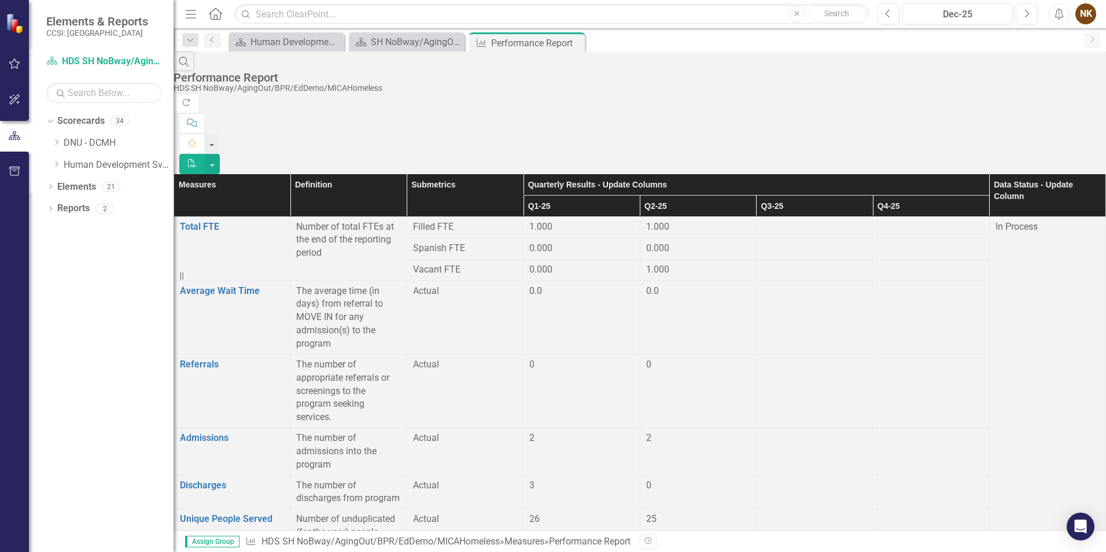
scroll to position [0, 0]
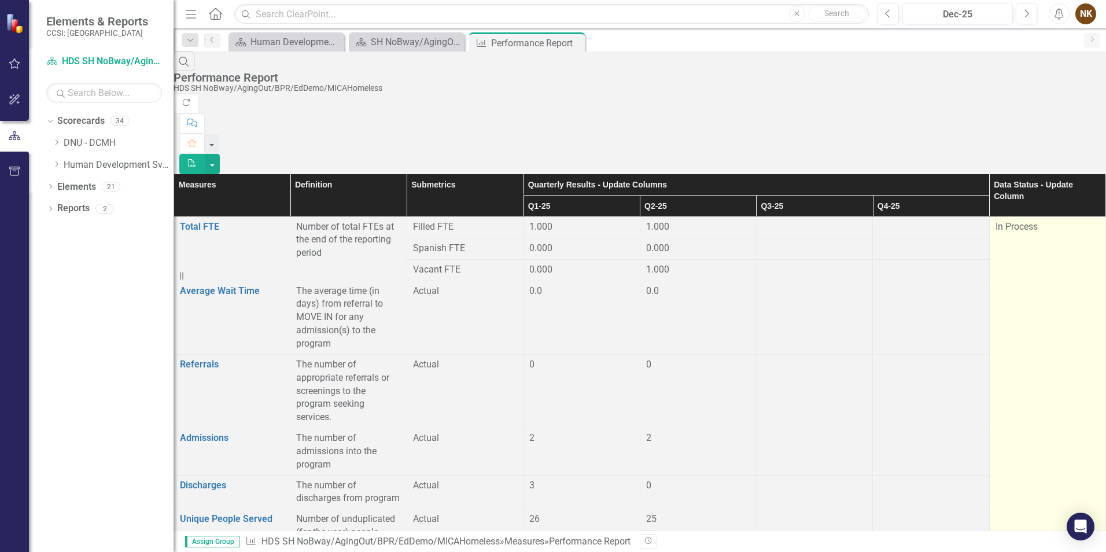
click at [1018, 220] on div "In Process" at bounding box center [1048, 226] width 104 height 13
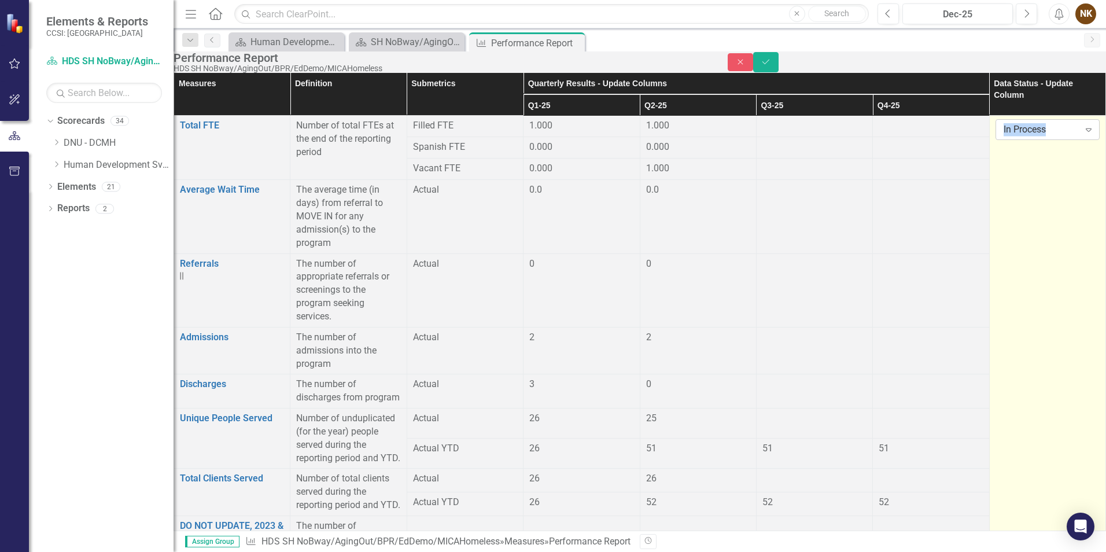
click at [1014, 137] on div "In Process" at bounding box center [1042, 129] width 76 height 13
click at [771, 66] on icon "Save" at bounding box center [766, 62] width 10 height 8
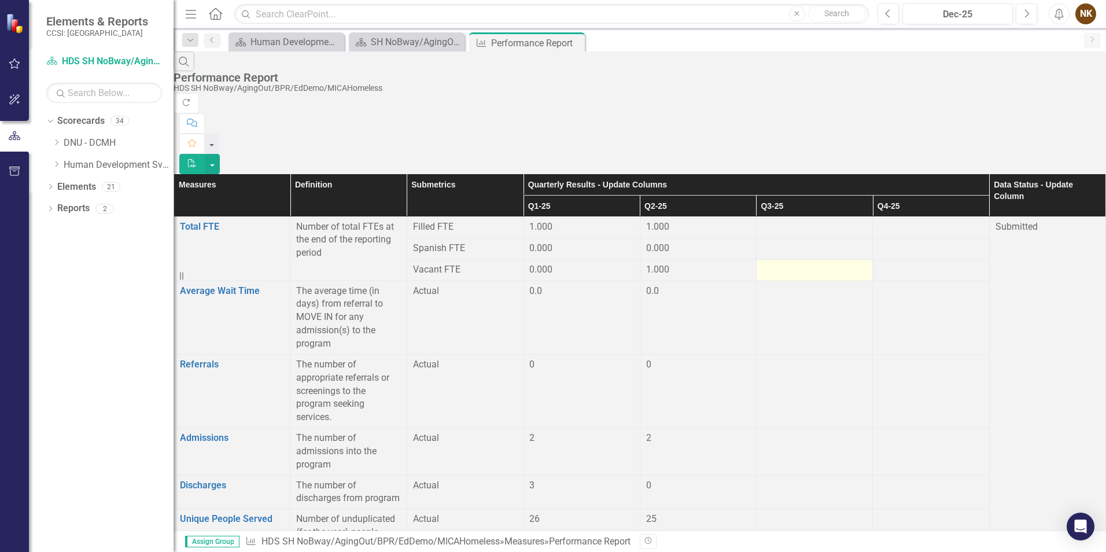
scroll to position [1096, 0]
click at [573, 41] on icon "Close" at bounding box center [574, 42] width 12 height 9
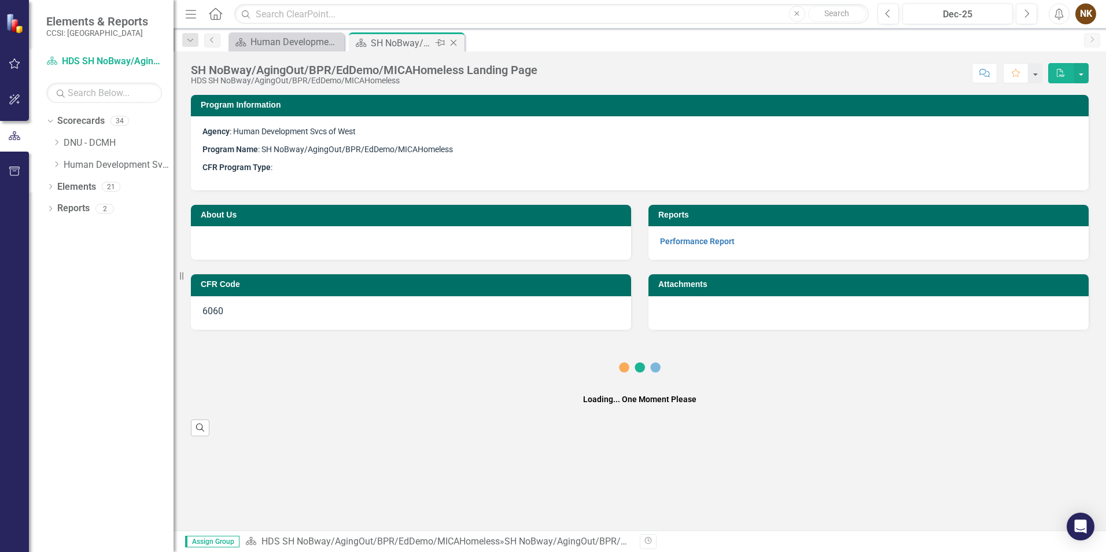
click at [455, 41] on icon "Close" at bounding box center [454, 42] width 12 height 9
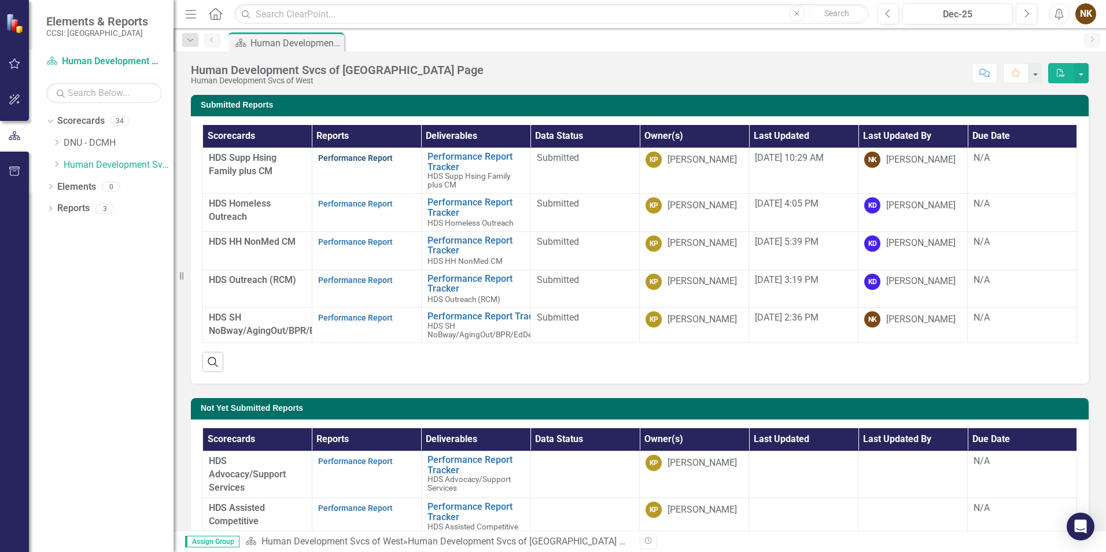
click at [349, 161] on link "Performance Report" at bounding box center [355, 157] width 75 height 9
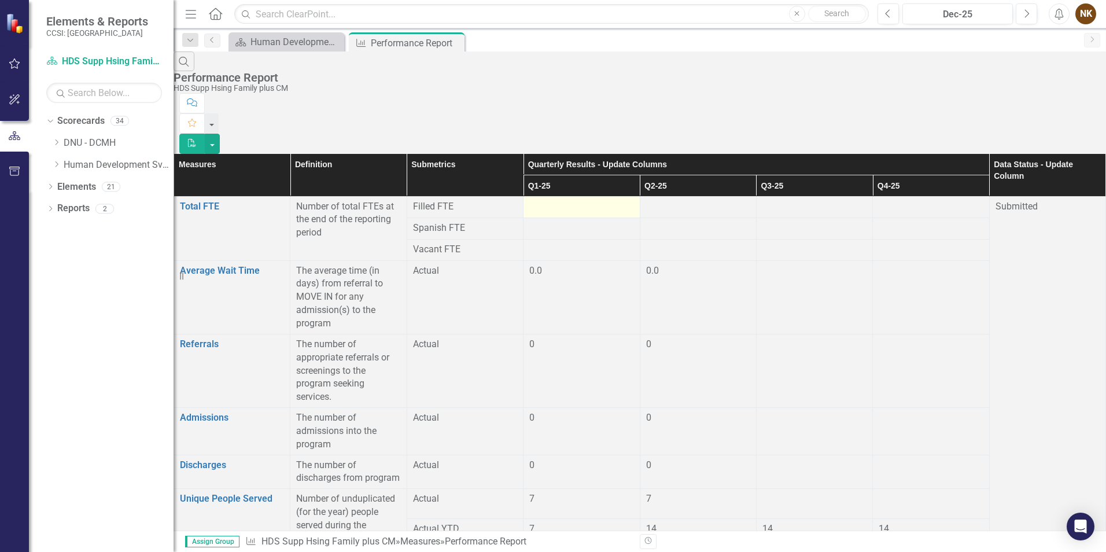
click at [627, 200] on div at bounding box center [581, 207] width 104 height 14
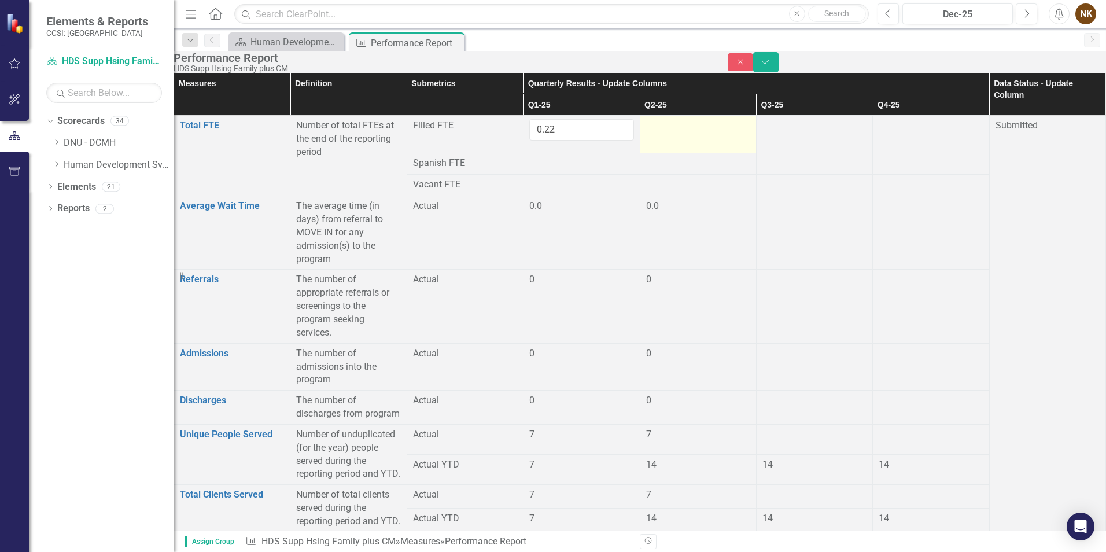
type input "0.22"
click at [680, 153] on td at bounding box center [698, 135] width 116 height 38
click at [680, 133] on div at bounding box center [698, 126] width 104 height 14
click at [680, 141] on input "number" at bounding box center [698, 129] width 104 height 21
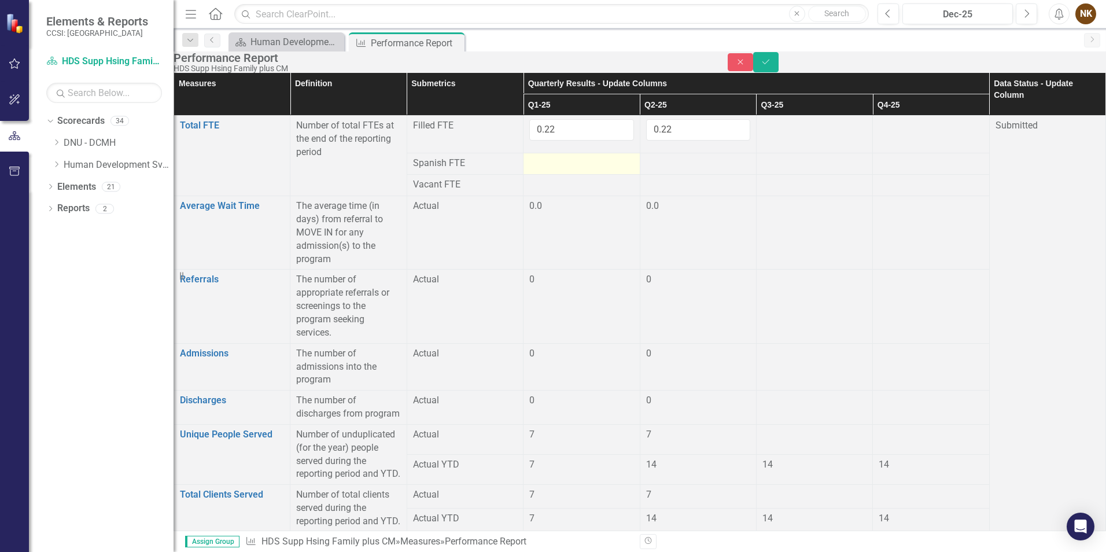
type input "0.22"
click at [616, 171] on div at bounding box center [581, 164] width 104 height 14
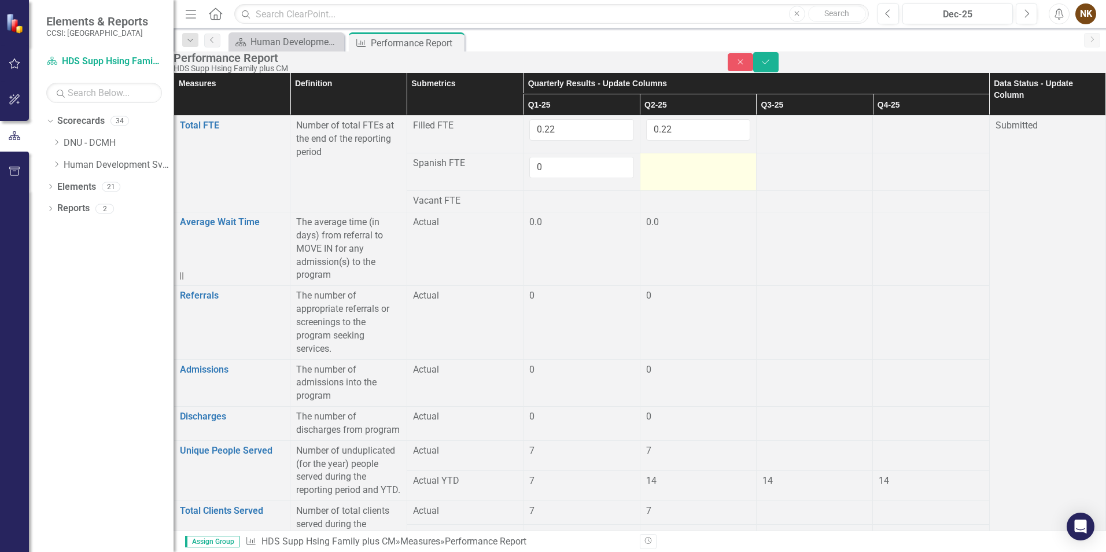
type input "0"
click at [694, 171] on div at bounding box center [698, 164] width 104 height 14
click at [694, 178] on input "number" at bounding box center [698, 167] width 104 height 21
type input "0"
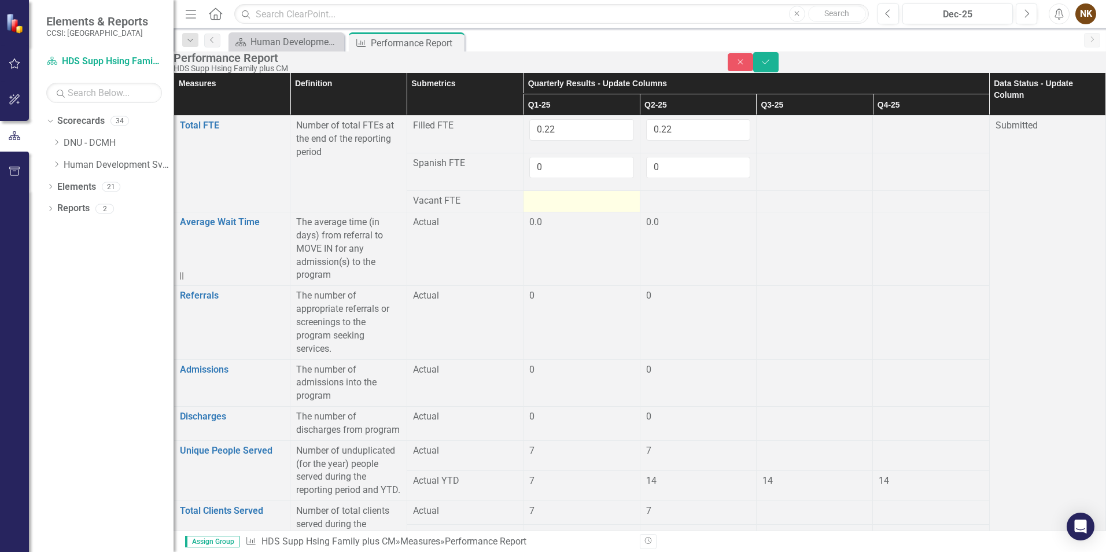
click at [603, 207] on div at bounding box center [581, 201] width 104 height 14
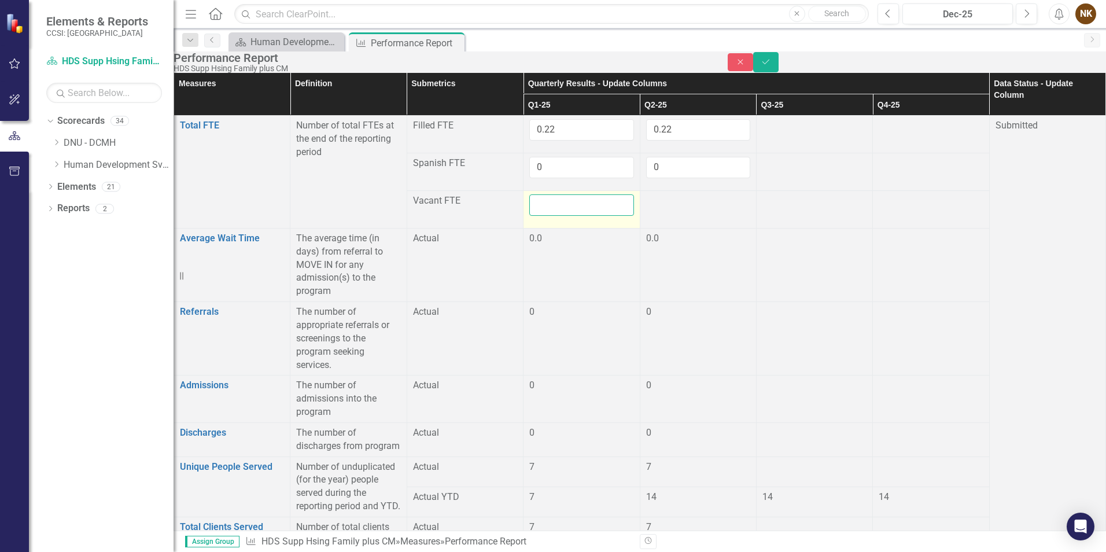
click at [603, 207] on input "number" at bounding box center [581, 204] width 104 height 21
type input ".83"
click at [679, 208] on div at bounding box center [698, 201] width 104 height 14
click at [679, 213] on input "number" at bounding box center [698, 204] width 104 height 21
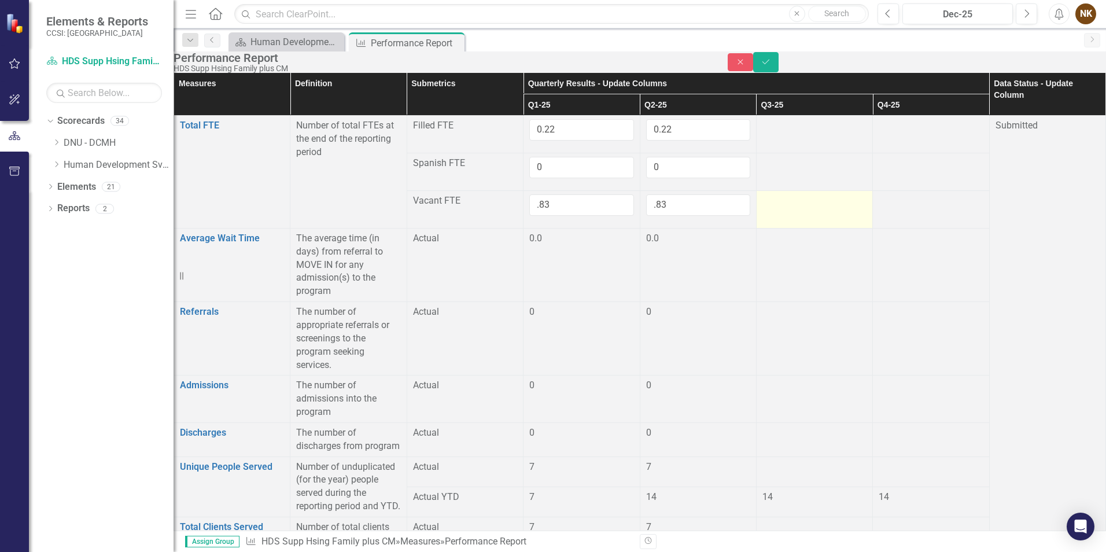
type input ".83"
click at [818, 223] on td at bounding box center [814, 210] width 116 height 38
click at [771, 66] on icon "Save" at bounding box center [766, 62] width 10 height 8
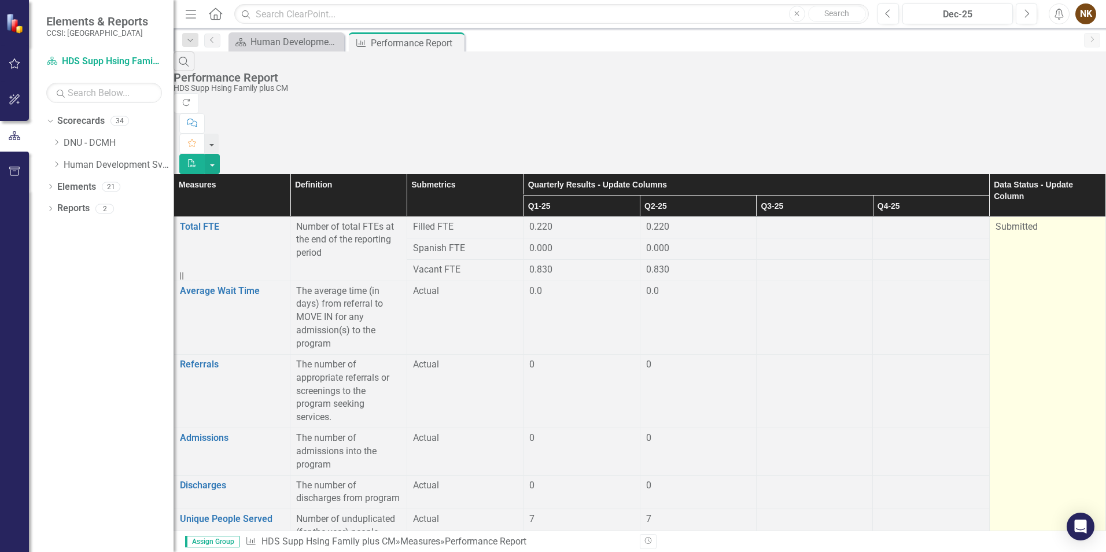
click at [1014, 220] on div "Submitted" at bounding box center [1048, 226] width 104 height 13
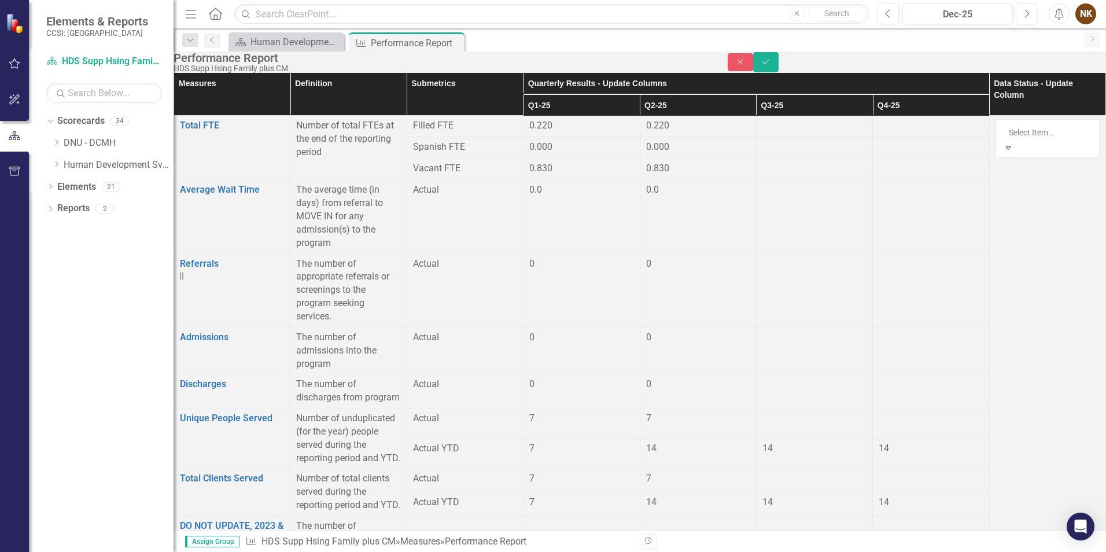
click at [771, 66] on icon "Save" at bounding box center [766, 62] width 10 height 8
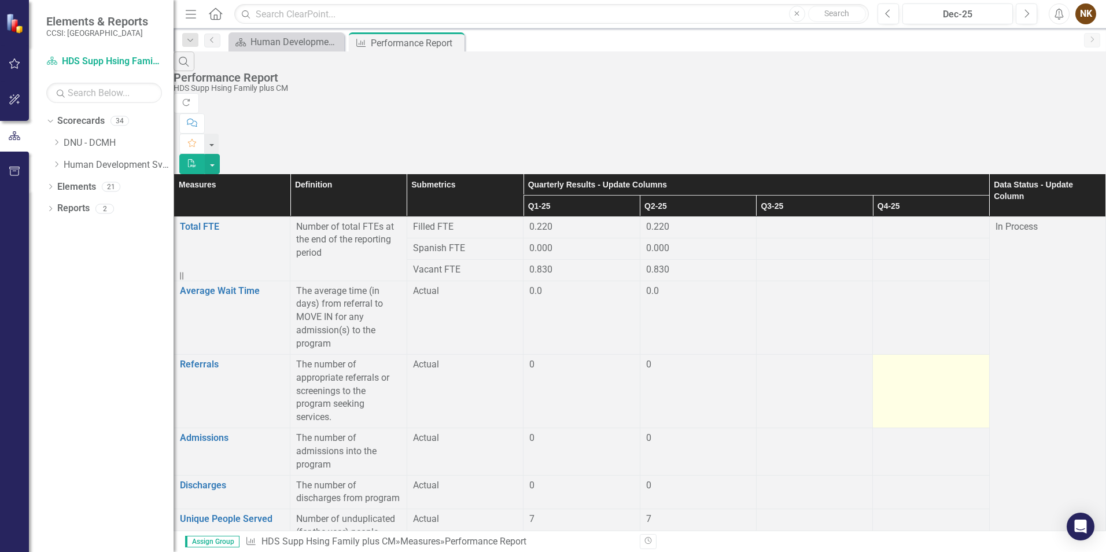
scroll to position [1096, 0]
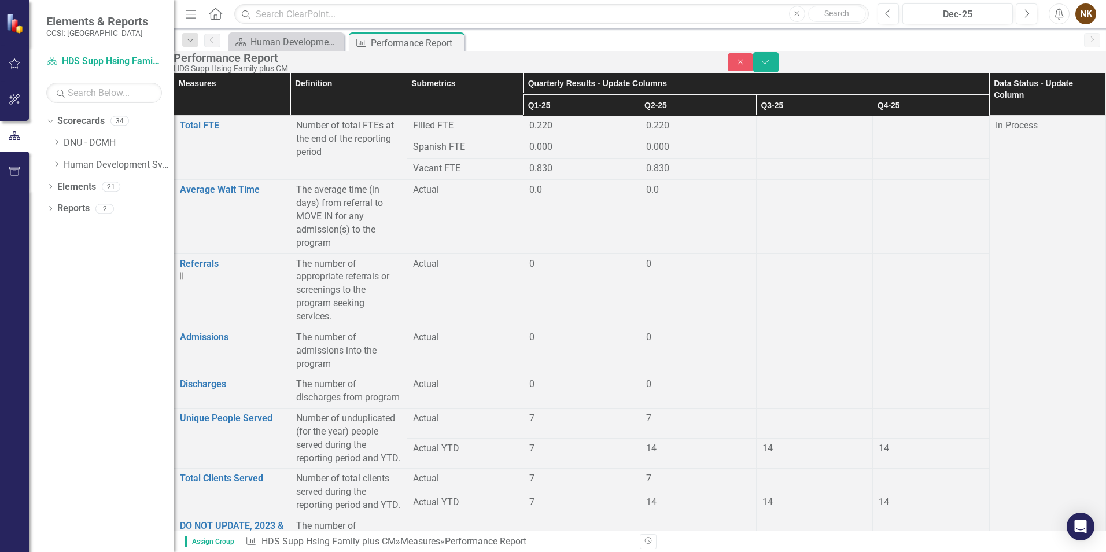
type input "658"
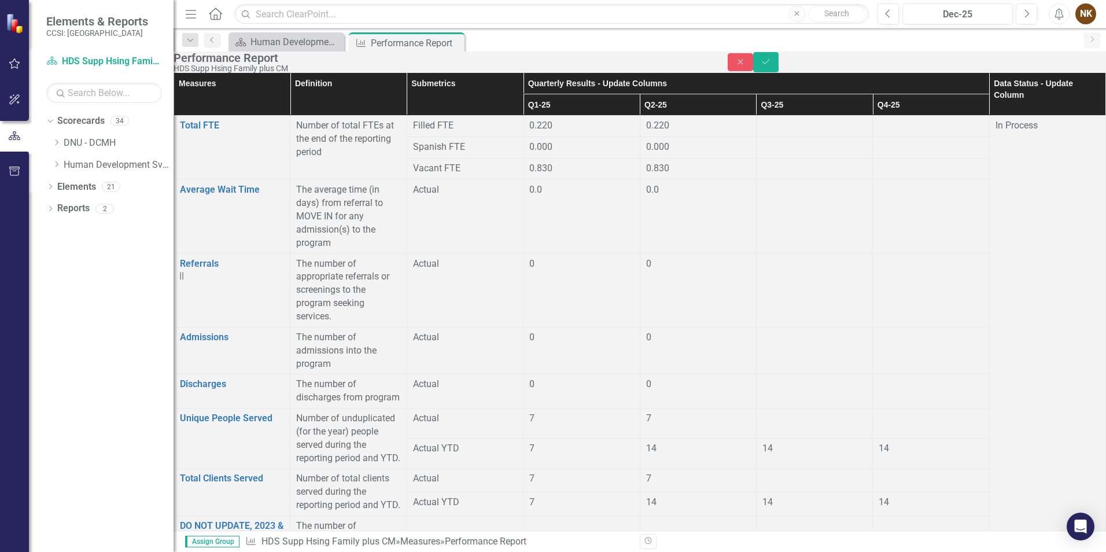
type input "665"
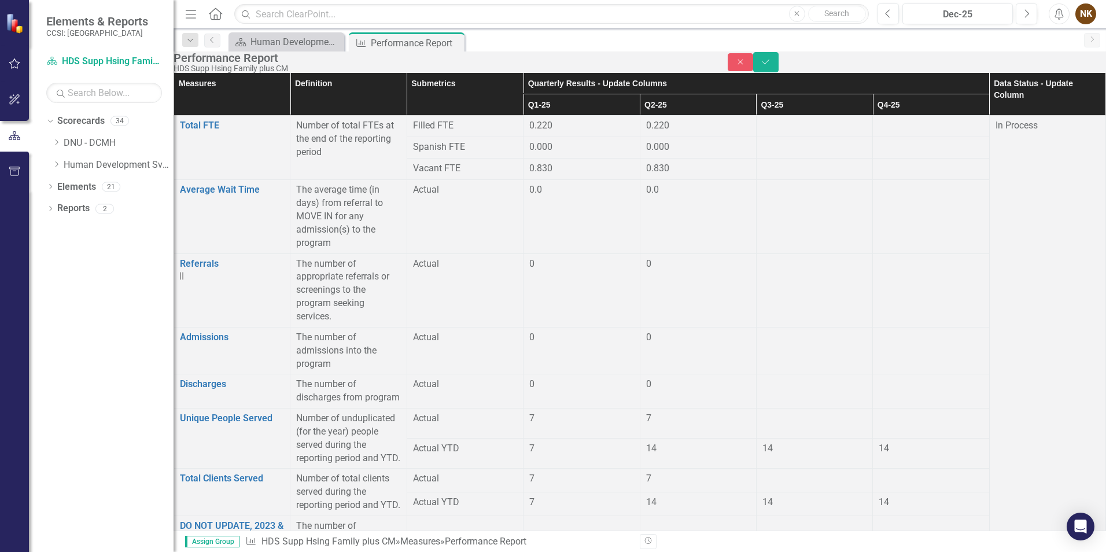
type input "80.01"
type input "81.15"
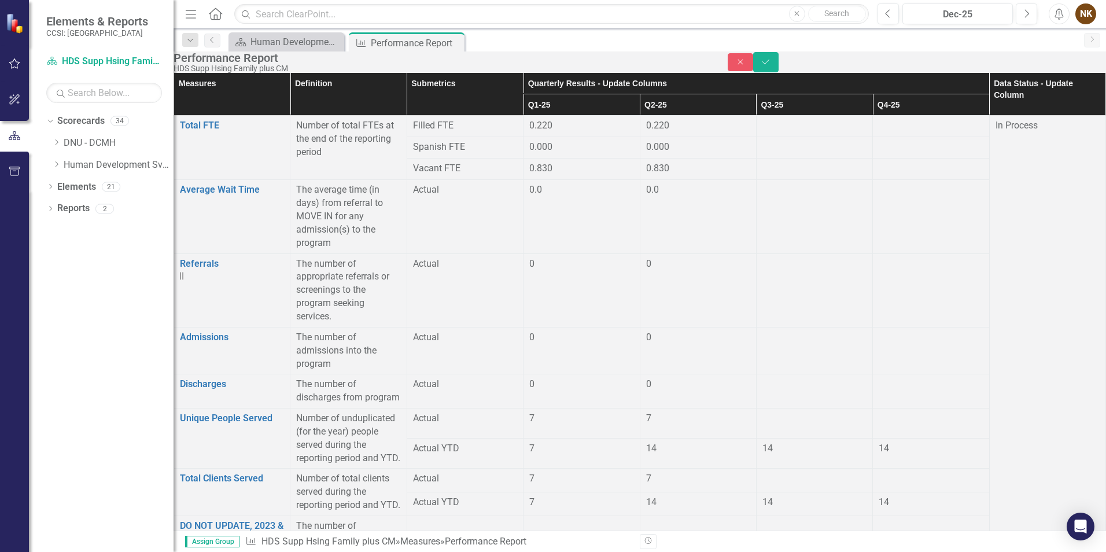
click at [779, 64] on button "Save" at bounding box center [765, 62] width 25 height 20
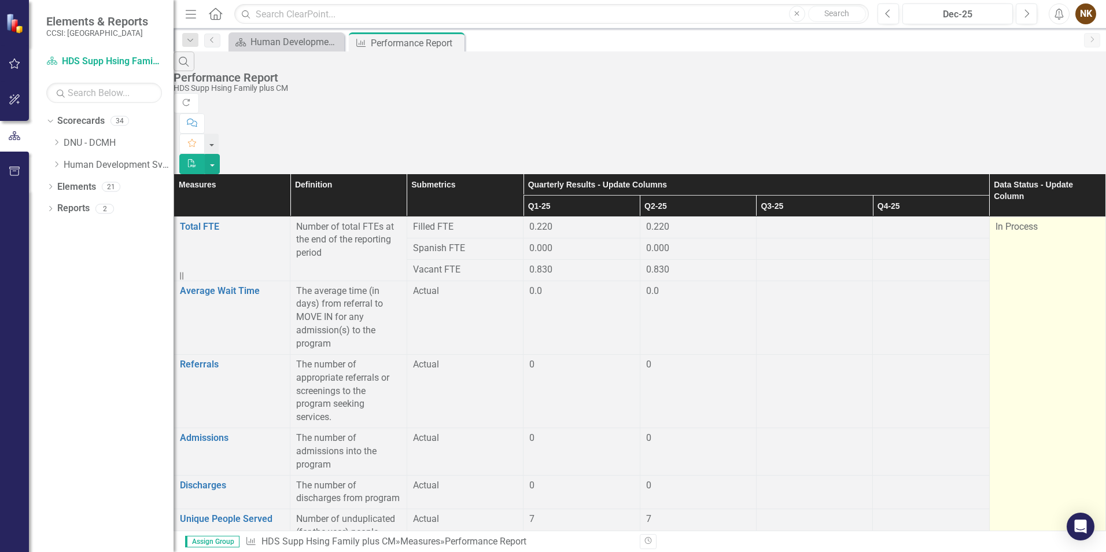
scroll to position [0, 0]
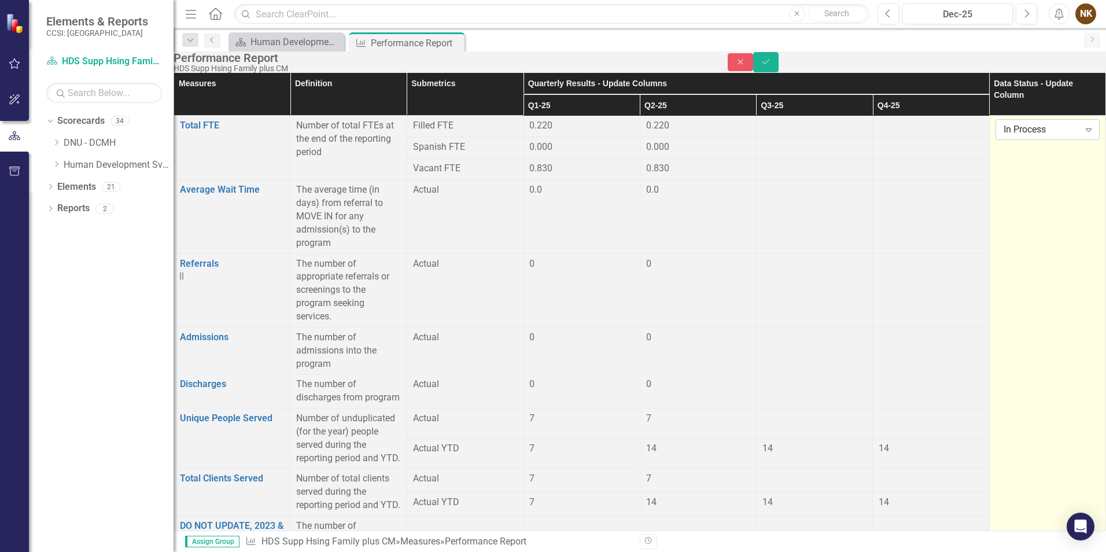
click at [1004, 137] on div "In Process" at bounding box center [1042, 129] width 76 height 13
click at [779, 62] on button "Save" at bounding box center [765, 62] width 25 height 20
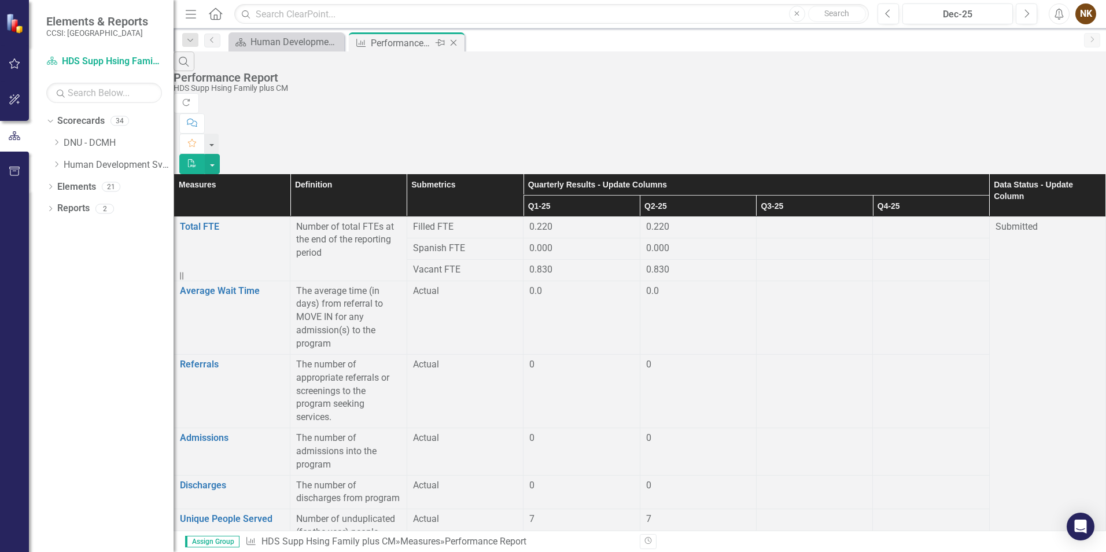
click at [454, 42] on icon "Close" at bounding box center [454, 42] width 12 height 9
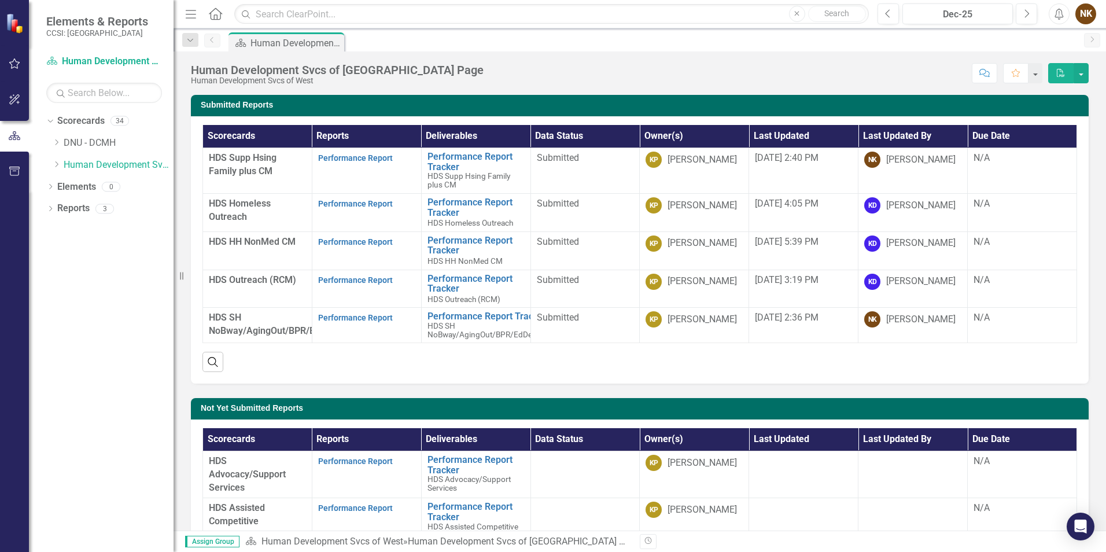
click at [1091, 10] on div "NK" at bounding box center [1086, 13] width 21 height 21
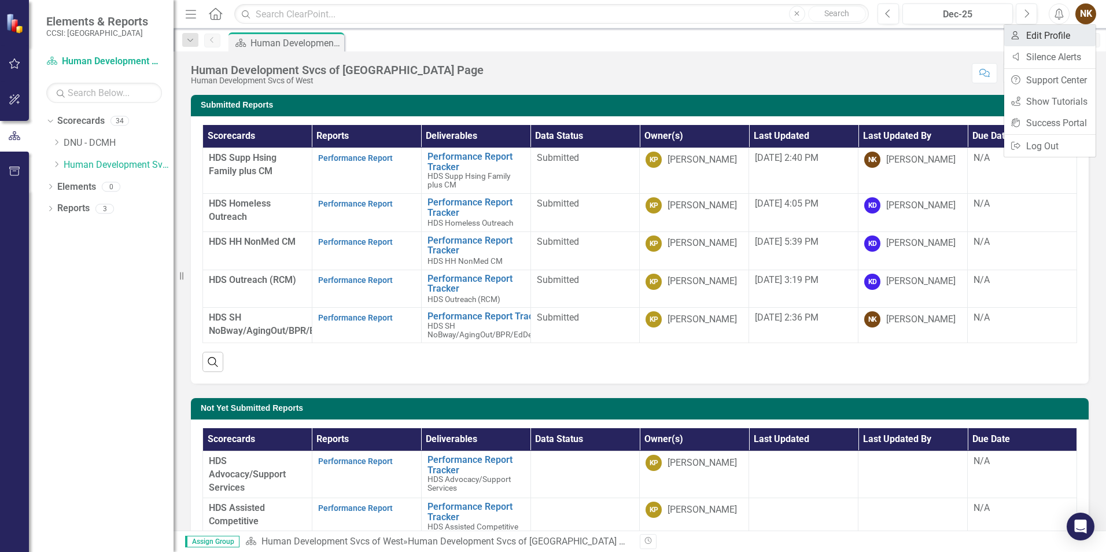
click at [1083, 36] on link "User Edit Profile" at bounding box center [1050, 35] width 91 height 21
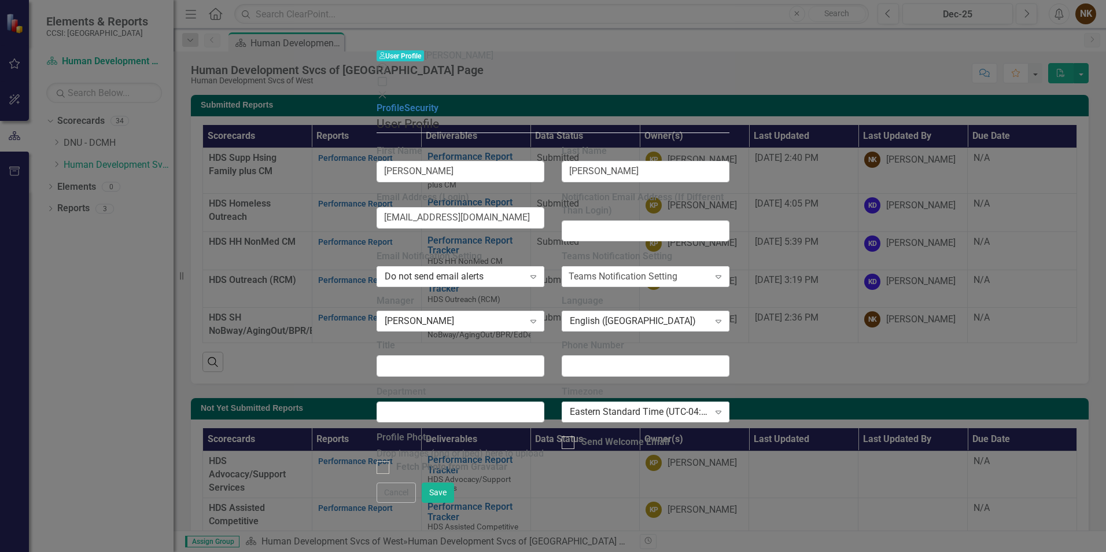
click at [377, 50] on span "User User Profile" at bounding box center [400, 55] width 47 height 11
click at [404, 102] on link "Security" at bounding box center [421, 107] width 34 height 11
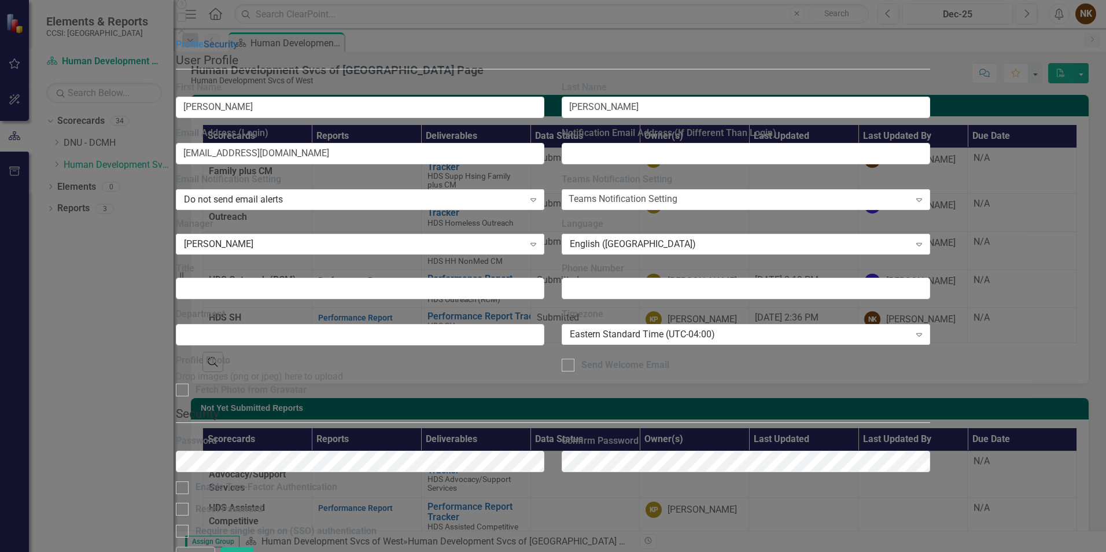
click at [226, 50] on link "Security" at bounding box center [221, 44] width 34 height 11
click at [176, 41] on link "Profile" at bounding box center [190, 44] width 28 height 11
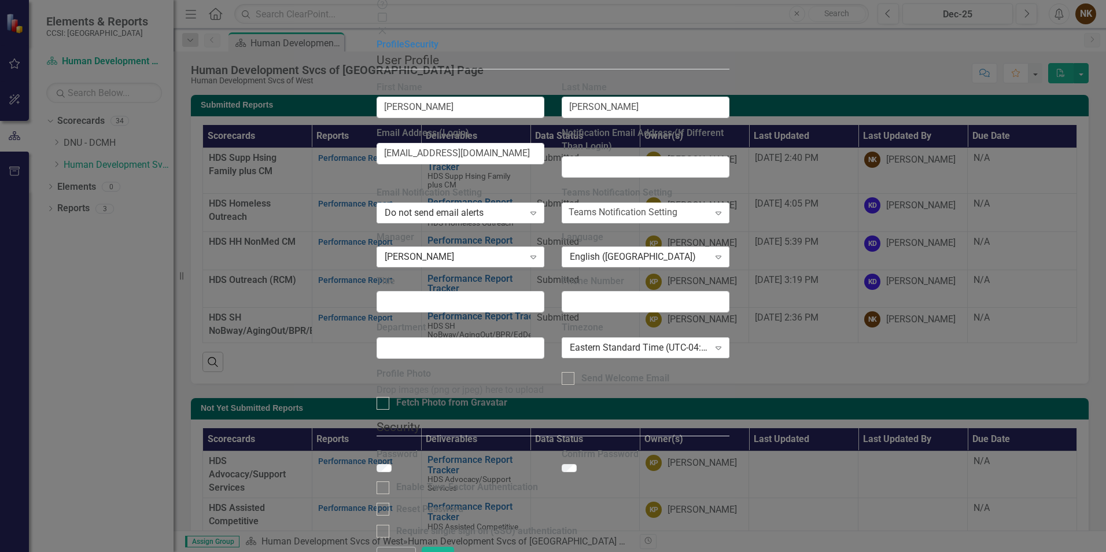
click at [388, 26] on icon "Close" at bounding box center [383, 30] width 12 height 9
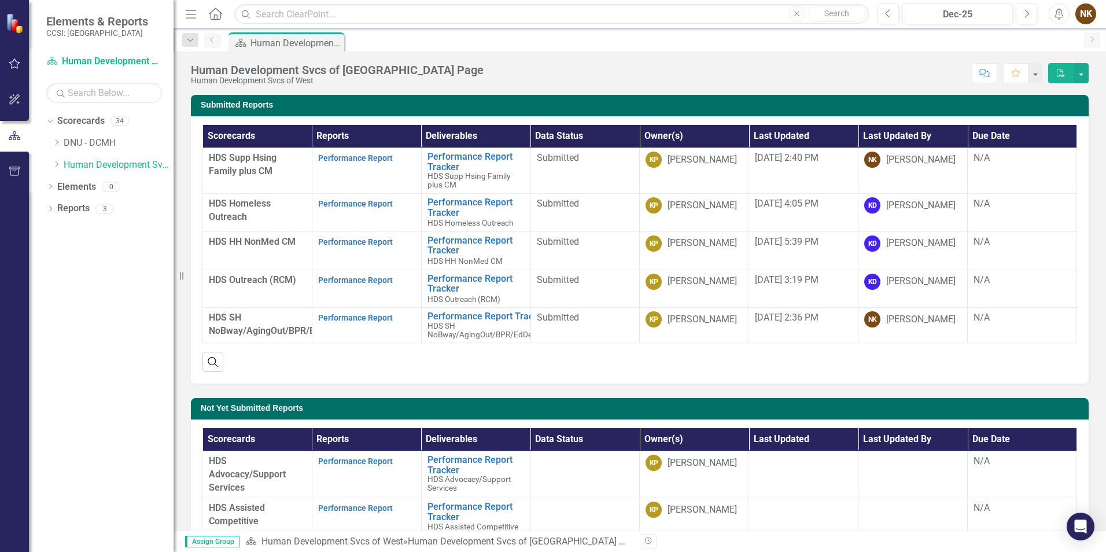
click at [1083, 17] on div "NK" at bounding box center [1086, 13] width 21 height 21
click at [56, 165] on icon "Dropdown" at bounding box center [56, 164] width 9 height 7
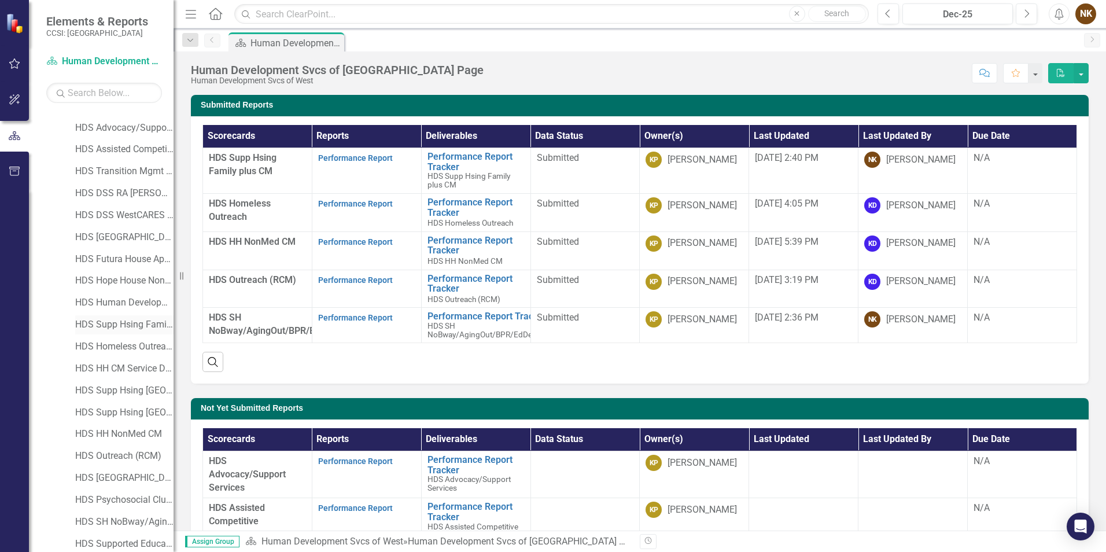
scroll to position [107, 0]
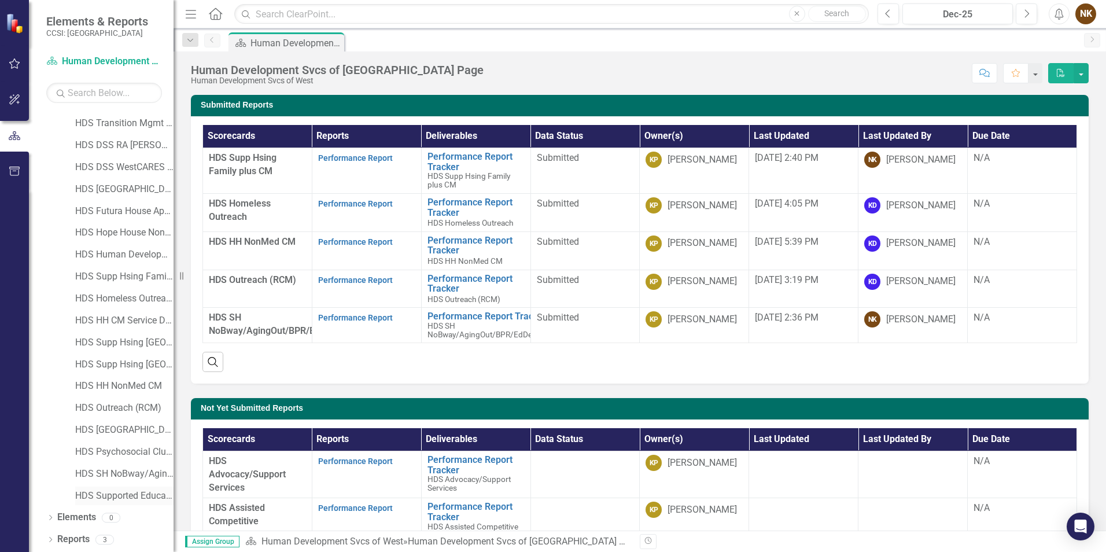
click at [131, 492] on link "HDS Supported Education - SOCIAL" at bounding box center [124, 496] width 98 height 13
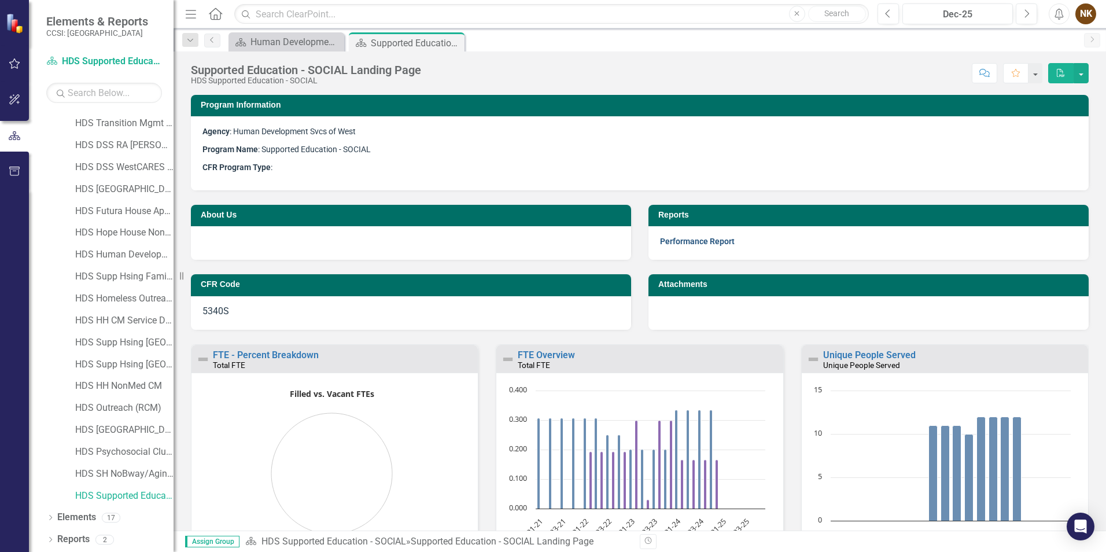
click at [700, 240] on link "Performance Report" at bounding box center [697, 241] width 75 height 9
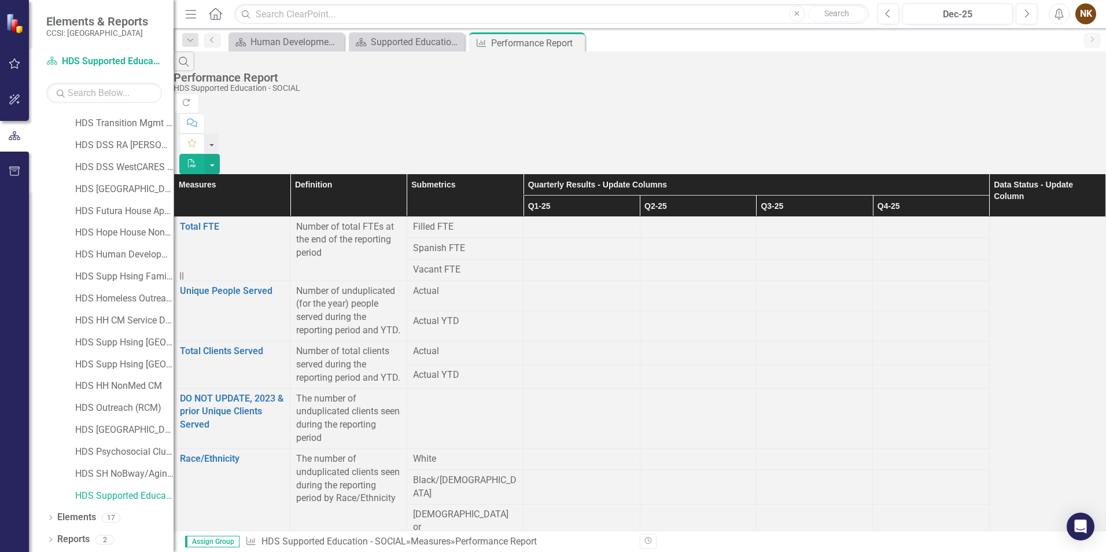
scroll to position [810, 0]
drag, startPoint x: 573, startPoint y: 46, endPoint x: 653, endPoint y: 6, distance: 90.1
click at [0, 0] on icon "Close" at bounding box center [0, 0] width 0 height 0
